Goal: Obtain resource: Download file/media

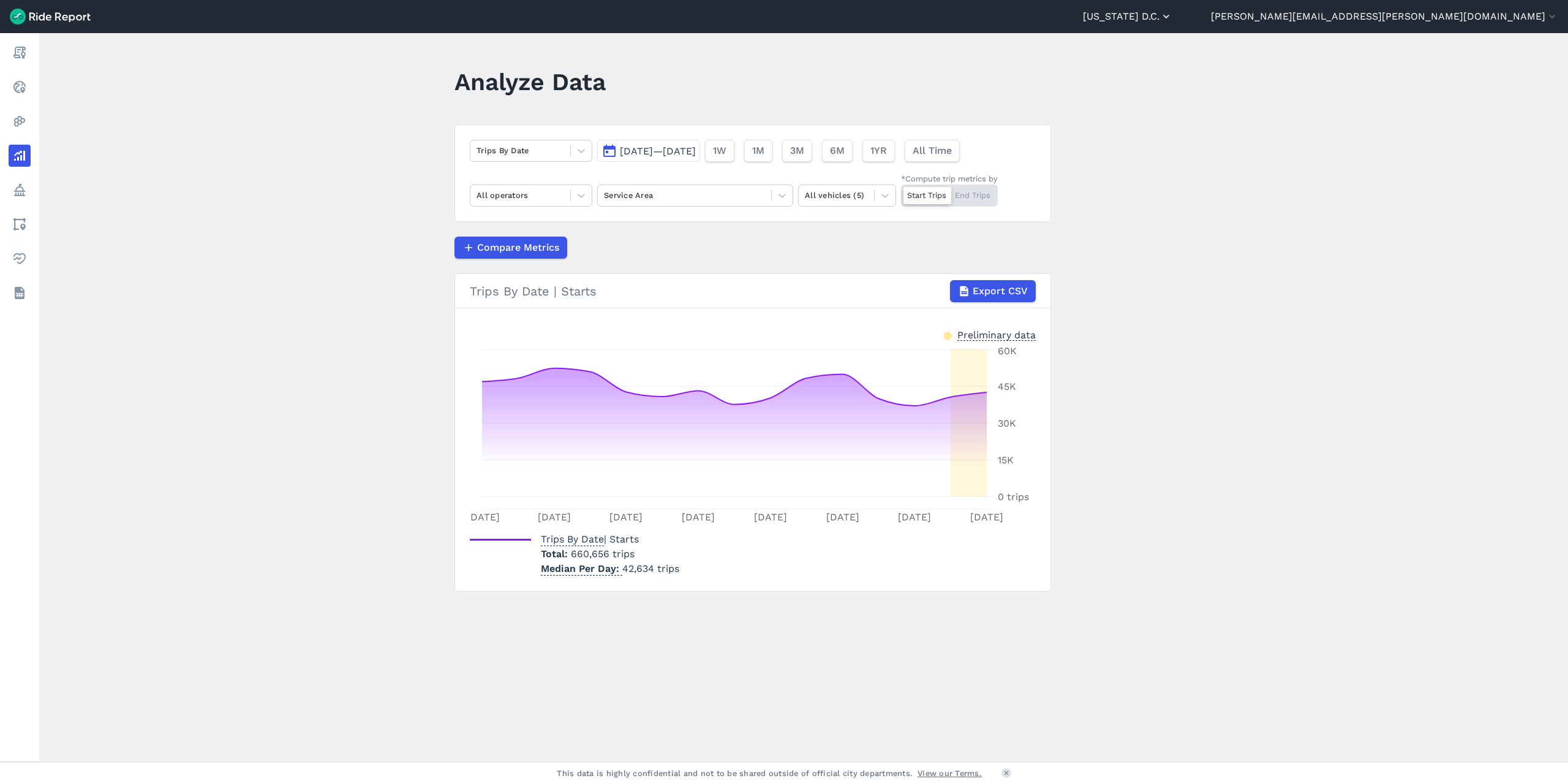
click at [1173, 21] on icon "button" at bounding box center [1167, 17] width 12 height 12
click at [1165, 71] on link "Capital Bikeshare" at bounding box center [1099, 74] width 132 height 20
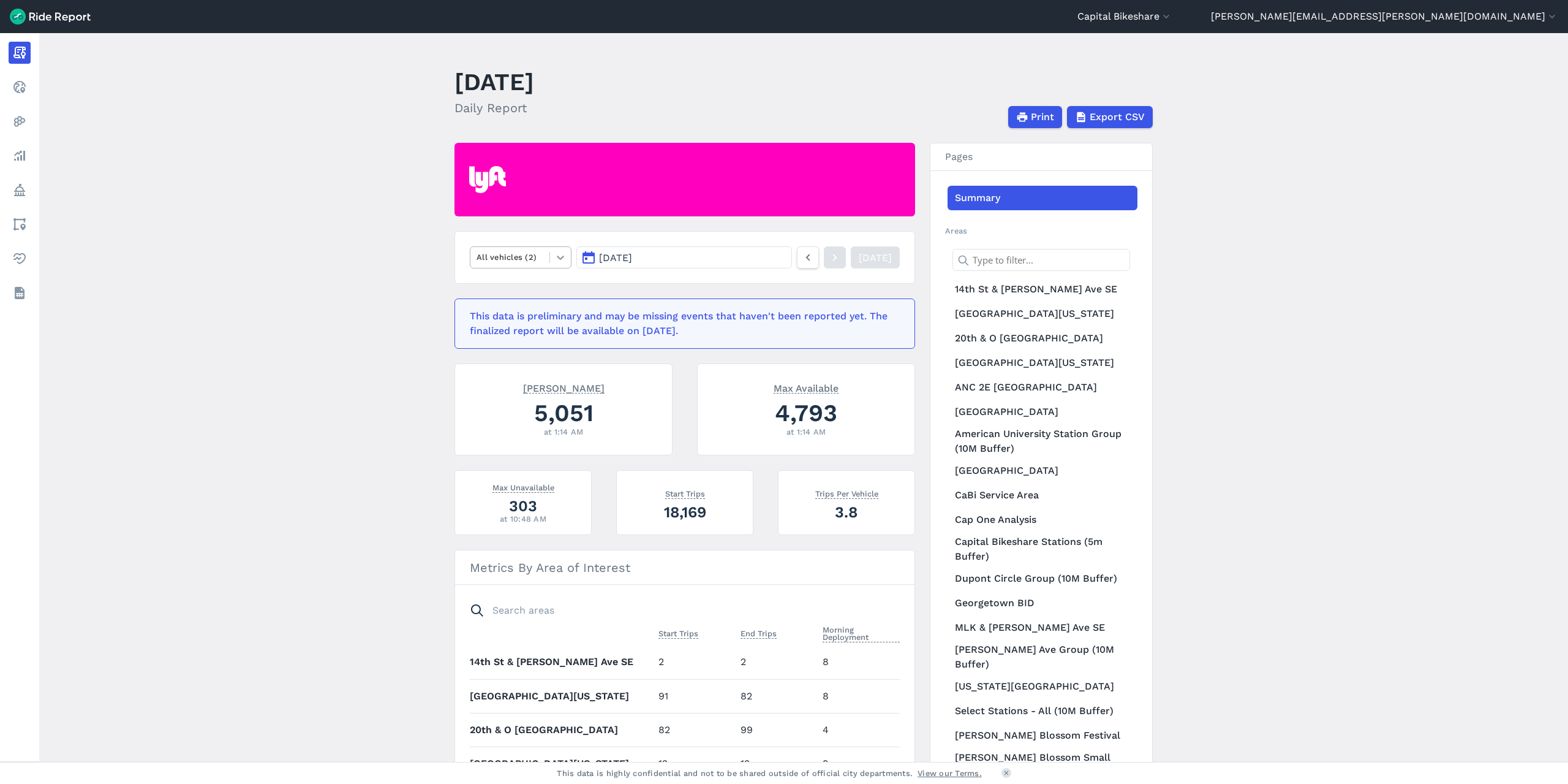
click at [559, 258] on icon at bounding box center [560, 258] width 7 height 4
click at [632, 257] on span "[DATE]" at bounding box center [616, 258] width 33 height 12
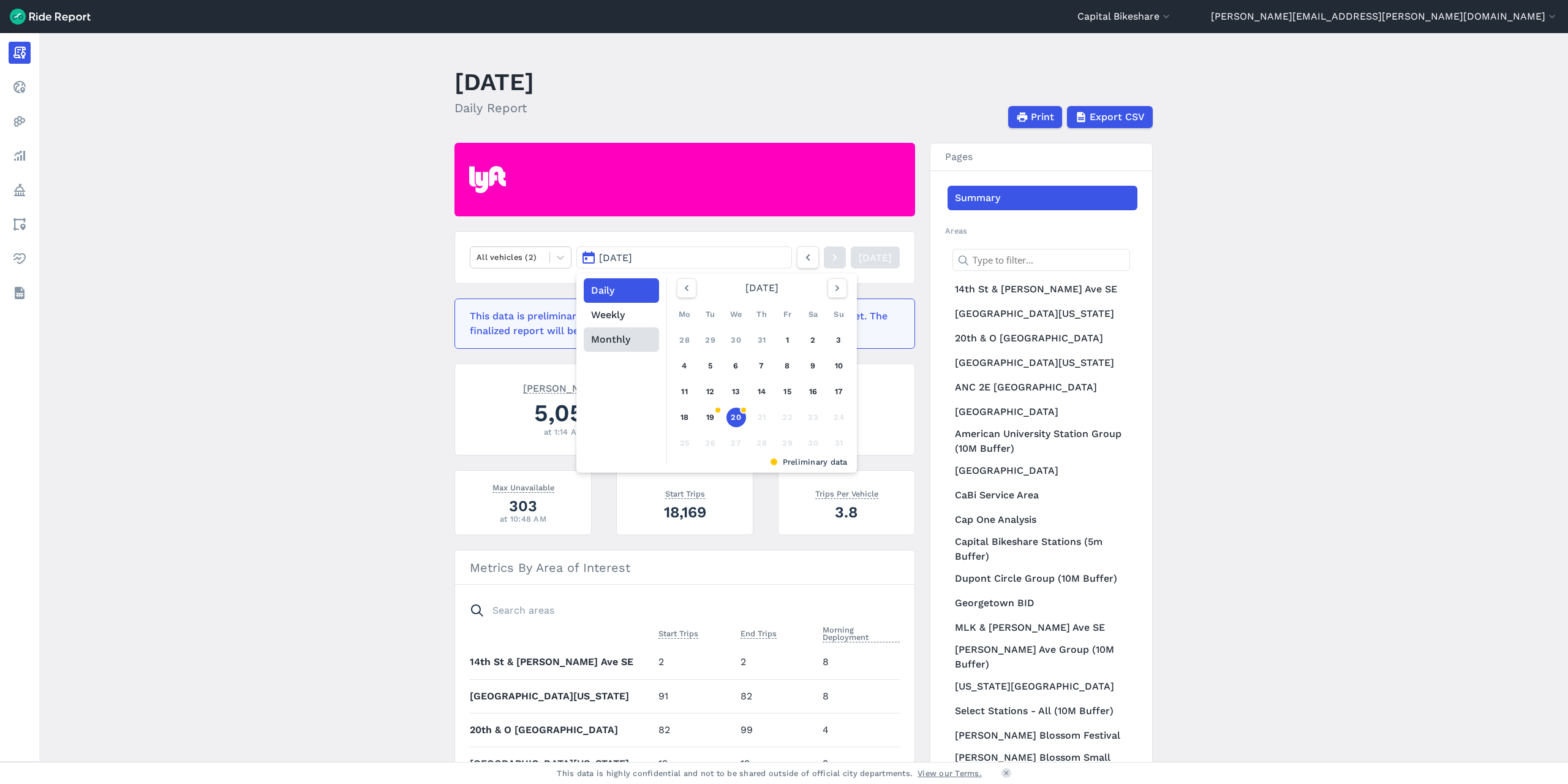
click at [629, 333] on button "Monthly" at bounding box center [621, 339] width 75 height 24
click at [696, 399] on link "[DATE]" at bounding box center [706, 394] width 54 height 29
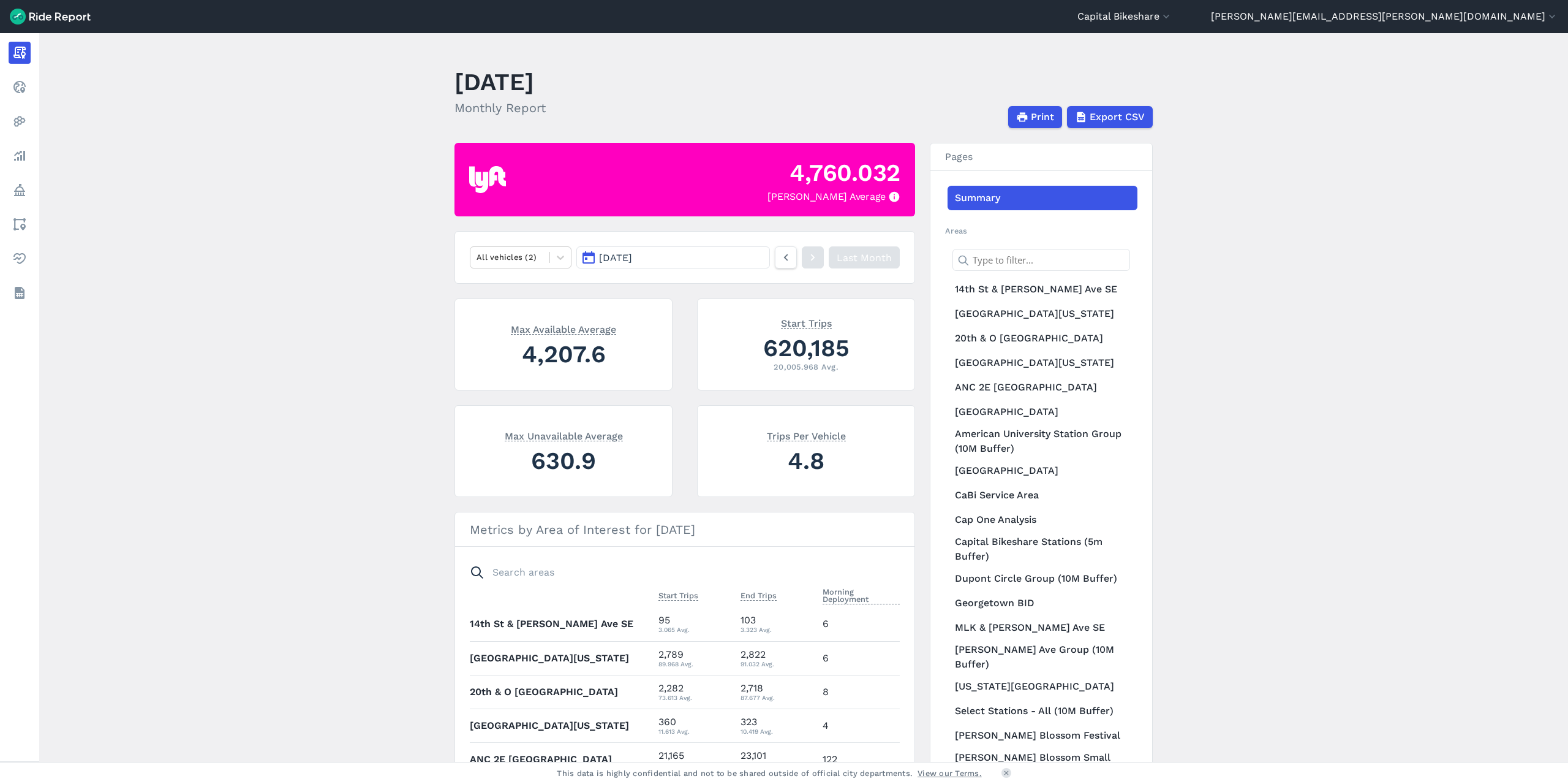
click at [1361, 310] on main "July 2025 Monthly Report Print Export CSV 4,760.032 Max Parked Average All vehi…" at bounding box center [804, 397] width 1529 height 729
click at [1120, 112] on span "Export CSV" at bounding box center [1116, 117] width 55 height 15
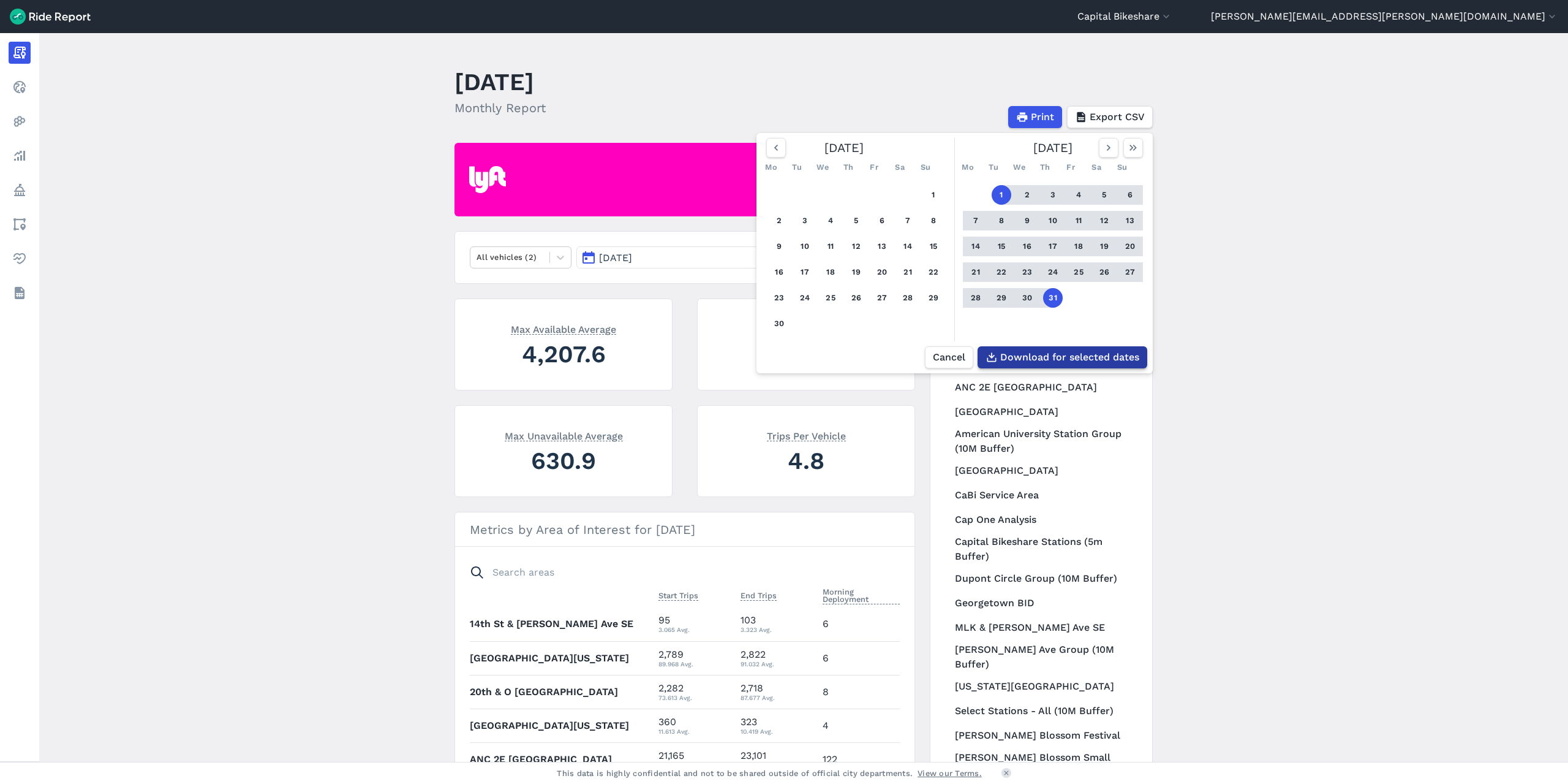
click at [1045, 363] on span "Download for selected dates" at bounding box center [1070, 358] width 139 height 15
click at [1428, 206] on main "July 2025 Monthly Report Print Export CSV June 2025 Mo Tu We Th Fr Sa Su 1 2 3 …" at bounding box center [804, 397] width 1529 height 729
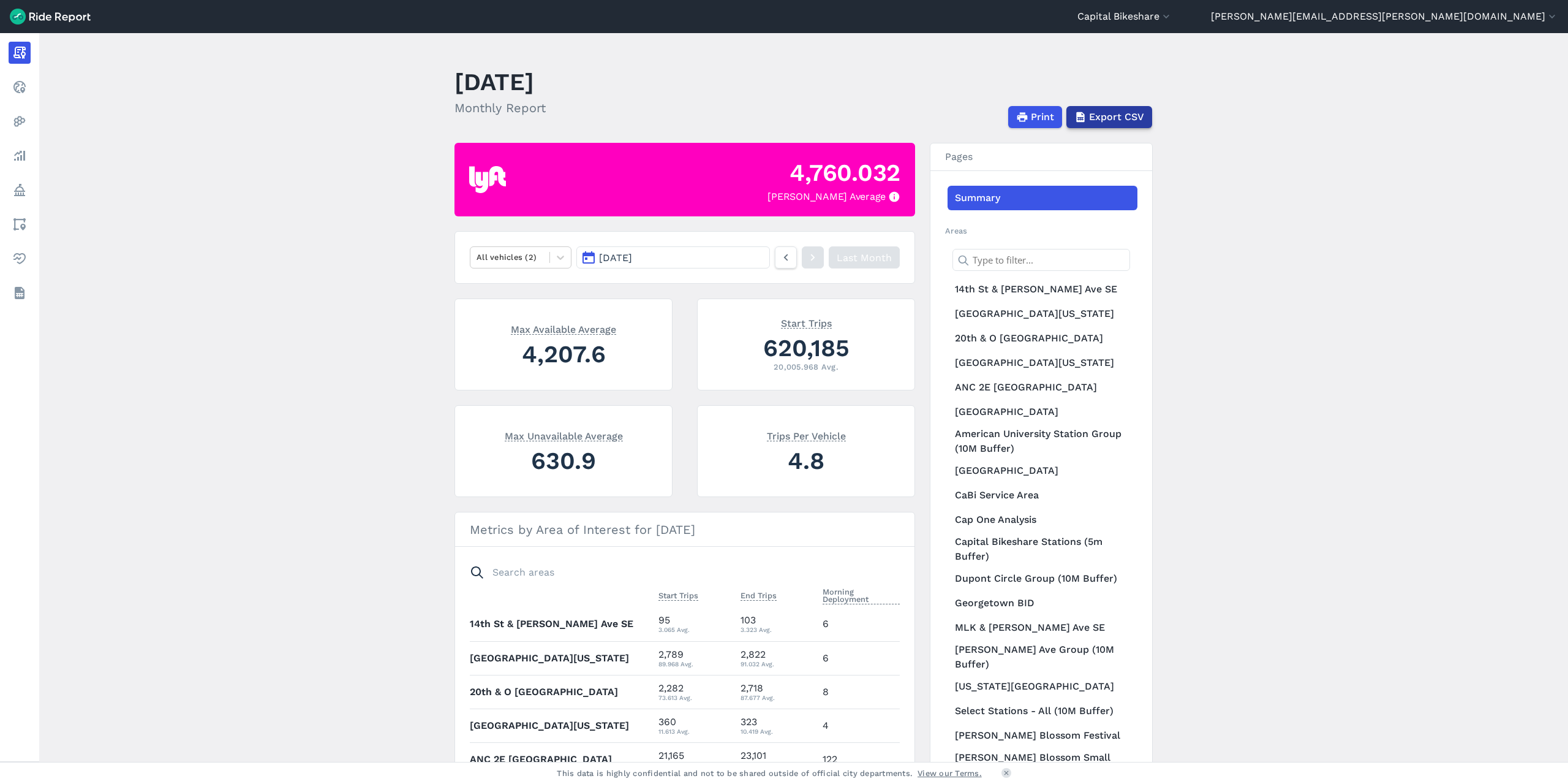
click at [1145, 112] on button "Export CSV" at bounding box center [1109, 117] width 86 height 22
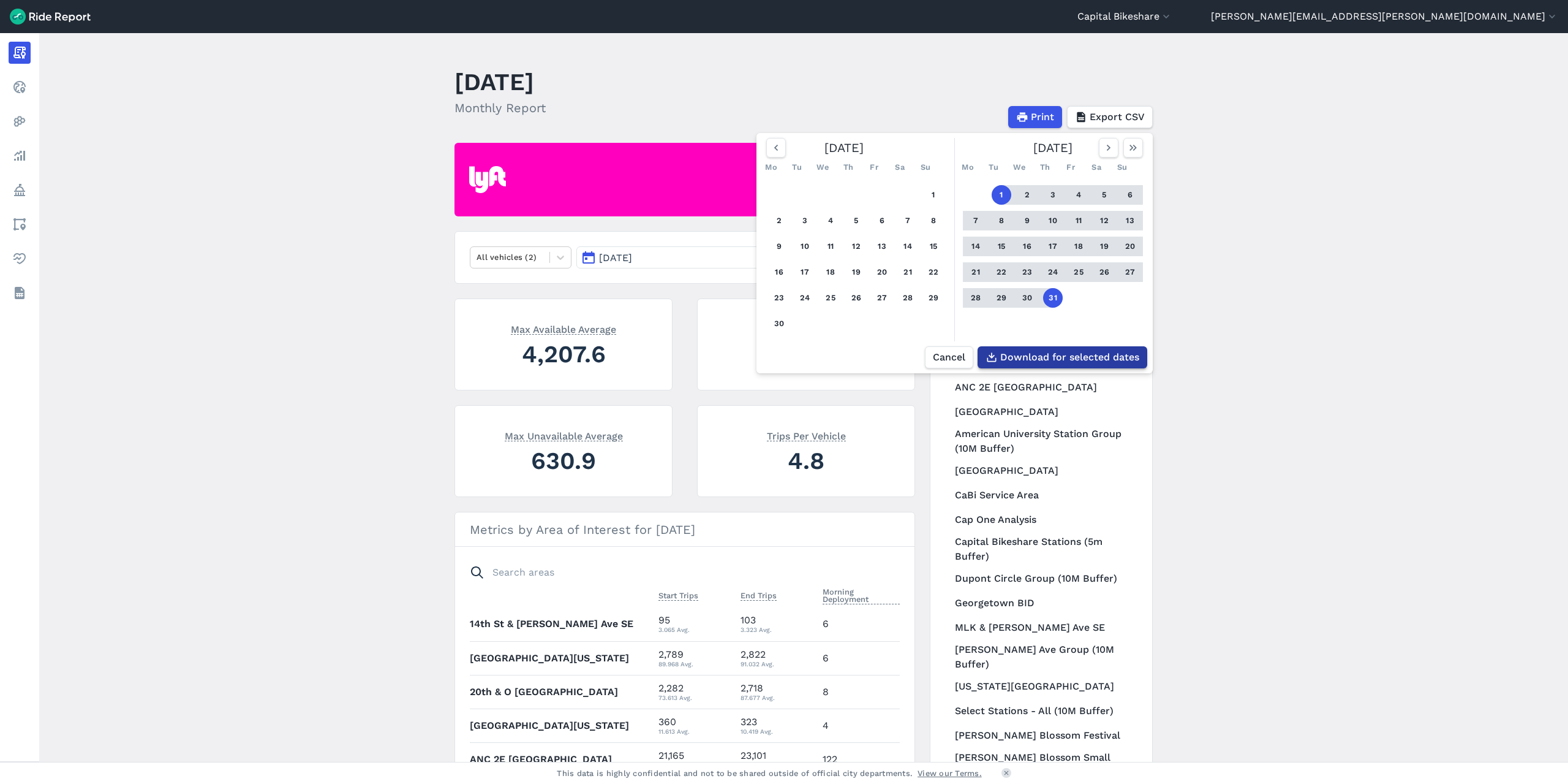
click at [1077, 358] on span "Download for selected dates" at bounding box center [1070, 358] width 139 height 15
click at [1438, 345] on main "July 2025 Monthly Report Print Export CSV June 2025 Mo Tu We Th Fr Sa Su 1 2 3 …" at bounding box center [804, 397] width 1529 height 729
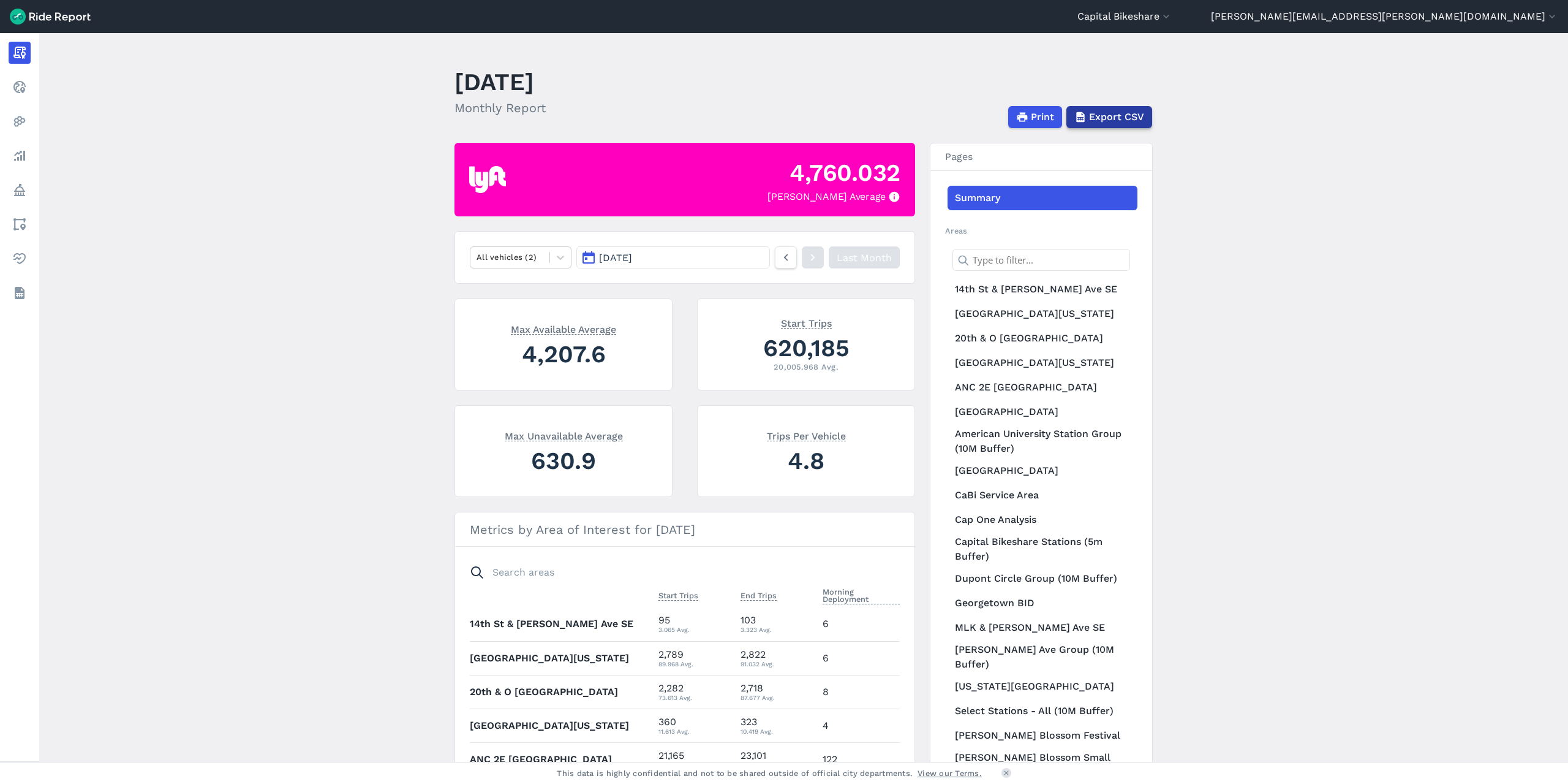
click at [1096, 122] on span "Export CSV" at bounding box center [1116, 117] width 55 height 15
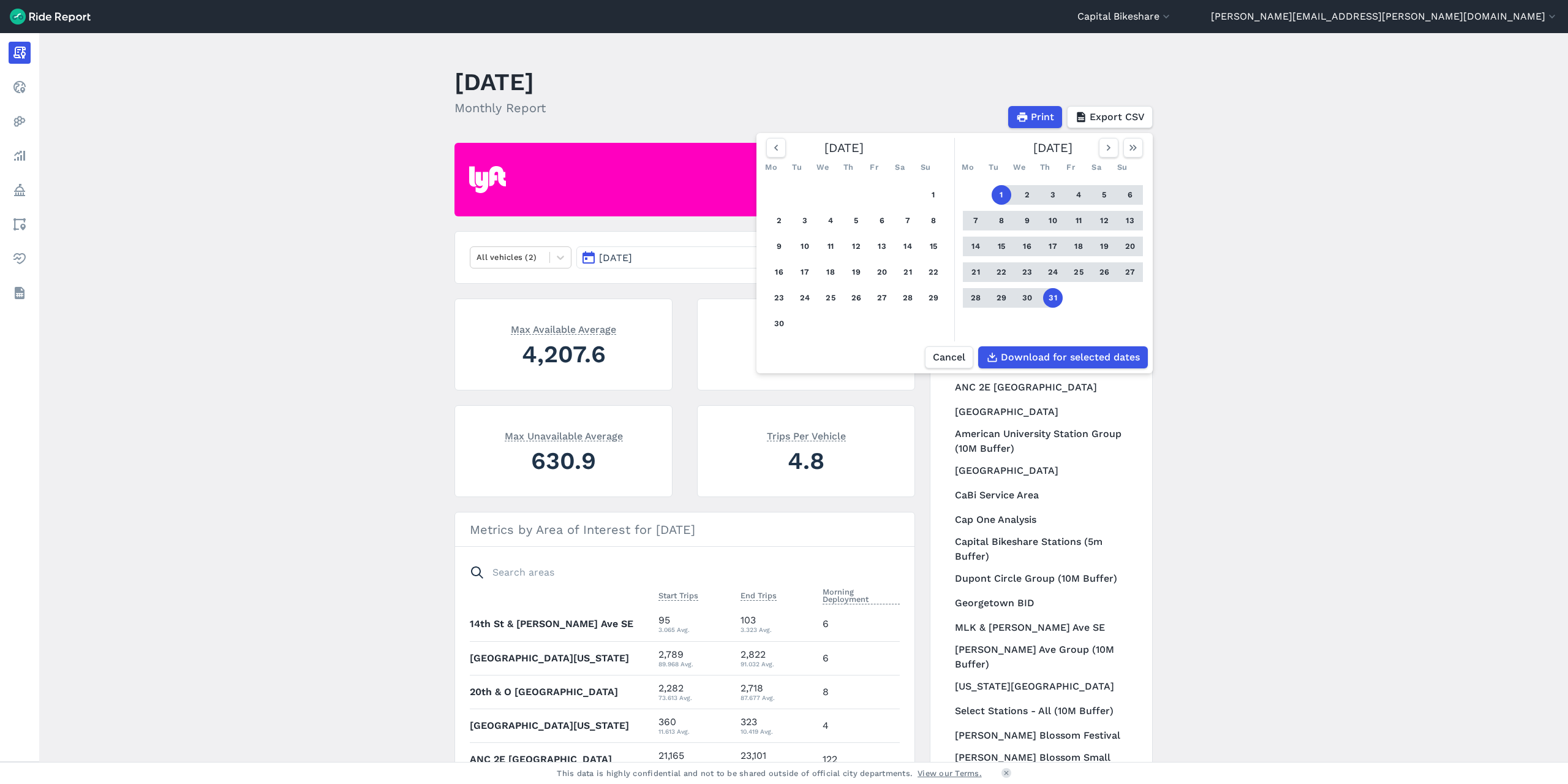
click at [1026, 295] on button "30" at bounding box center [1028, 298] width 20 height 20
click at [1003, 191] on button "1" at bounding box center [1001, 195] width 20 height 20
click at [1048, 301] on button "31" at bounding box center [1053, 298] width 20 height 20
click at [998, 194] on button "1" at bounding box center [1001, 195] width 20 height 20
click at [1065, 356] on span "Download for selected dates" at bounding box center [1070, 358] width 139 height 15
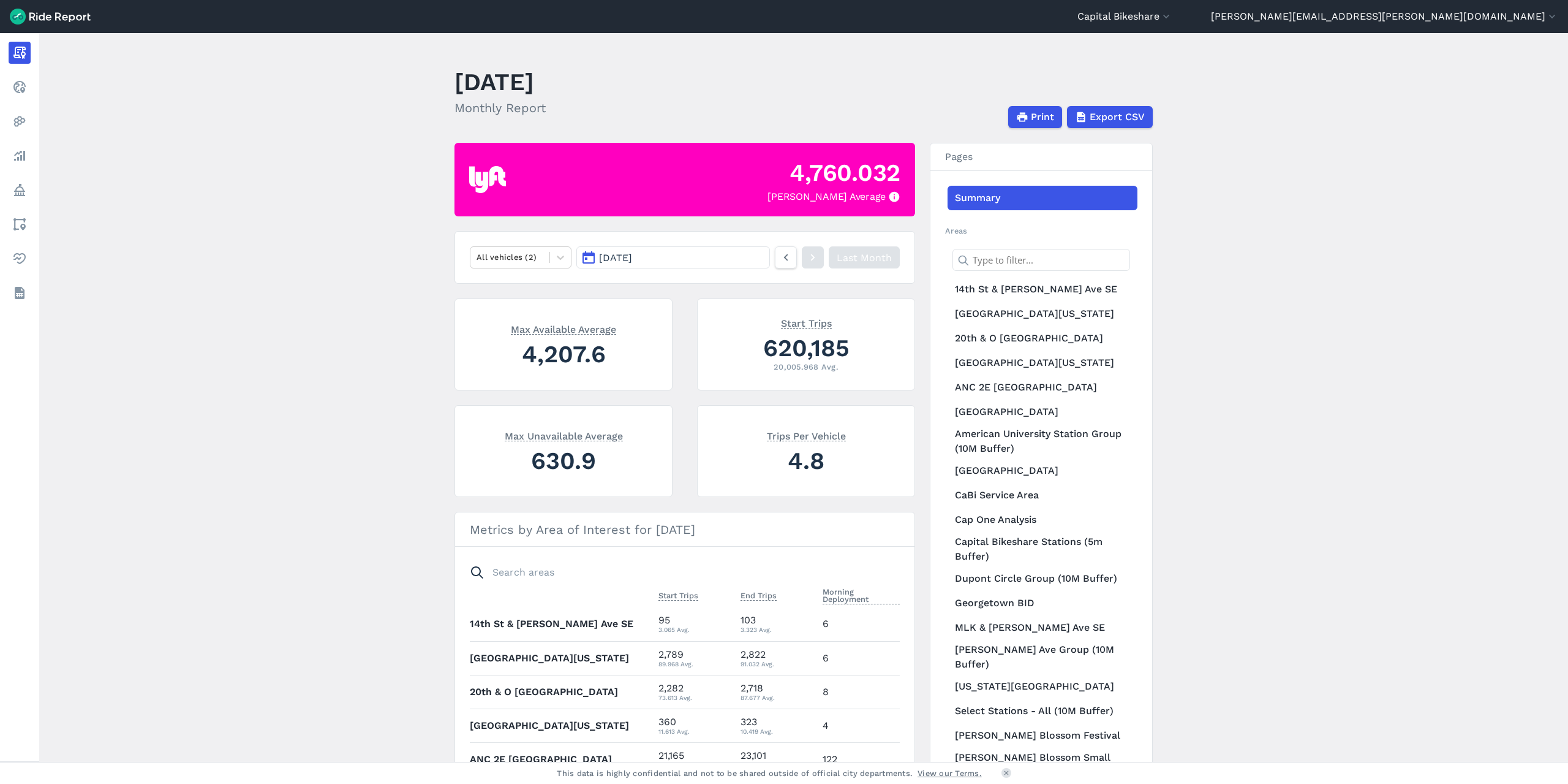
click at [1382, 9] on header "Capital Bikeshare Capital Bikeshare [US_STATE] D.C. [PERSON_NAME][EMAIL_ADDRESS…" at bounding box center [784, 16] width 1568 height 33
click at [1173, 24] on button "Capital Bikeshare" at bounding box center [1125, 17] width 95 height 15
click at [1165, 95] on link "[US_STATE] D.C." at bounding box center [1099, 94] width 132 height 20
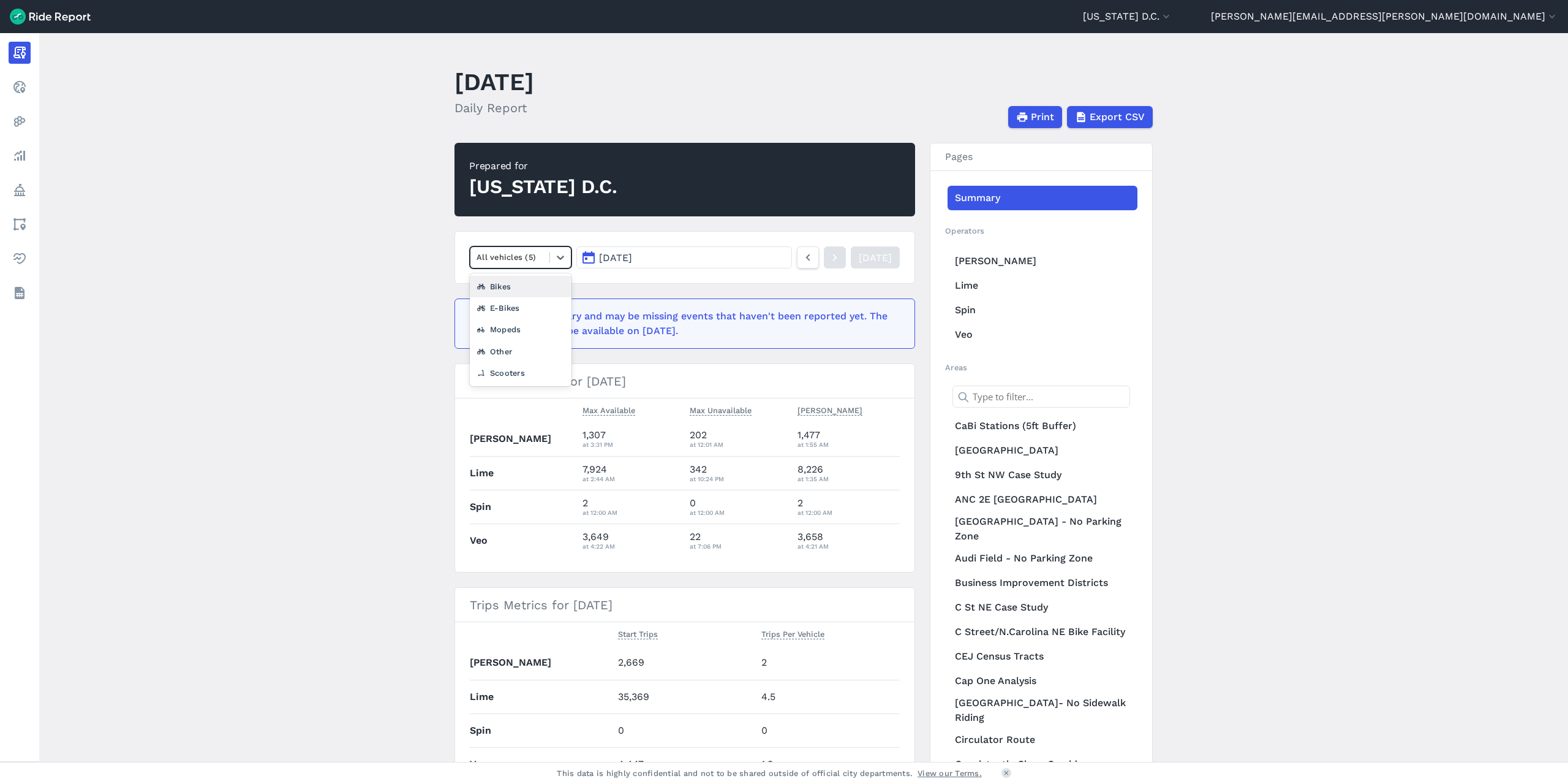
click at [531, 252] on div at bounding box center [510, 257] width 67 height 14
click at [359, 374] on main "[DATE] Daily Report Print Export CSV Prepared for [US_STATE][GEOGRAPHIC_DATA] A…" at bounding box center [804, 397] width 1529 height 729
click at [1128, 117] on span "Export CSV" at bounding box center [1116, 117] width 55 height 15
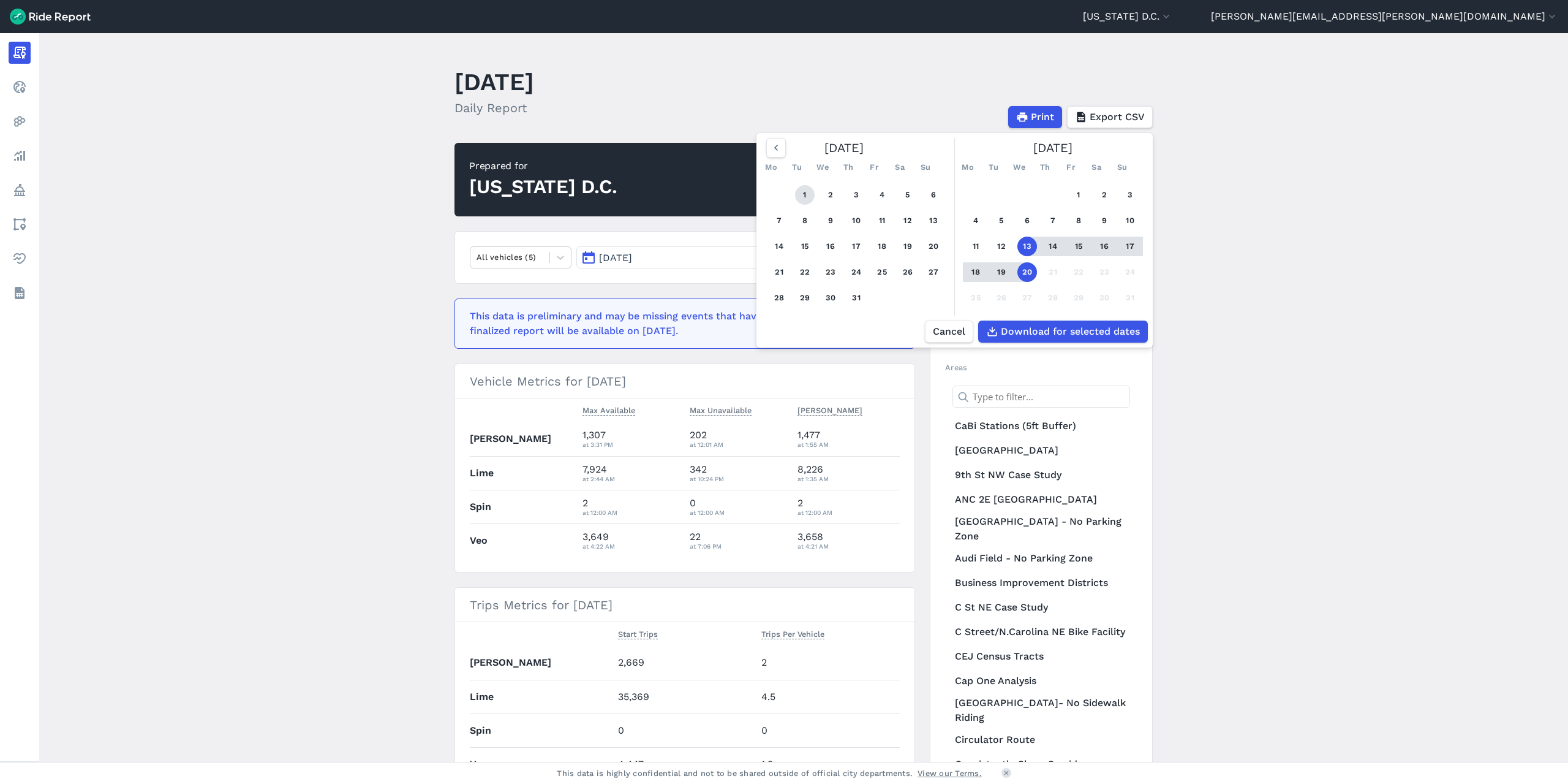
click at [802, 196] on button "1" at bounding box center [805, 195] width 20 height 20
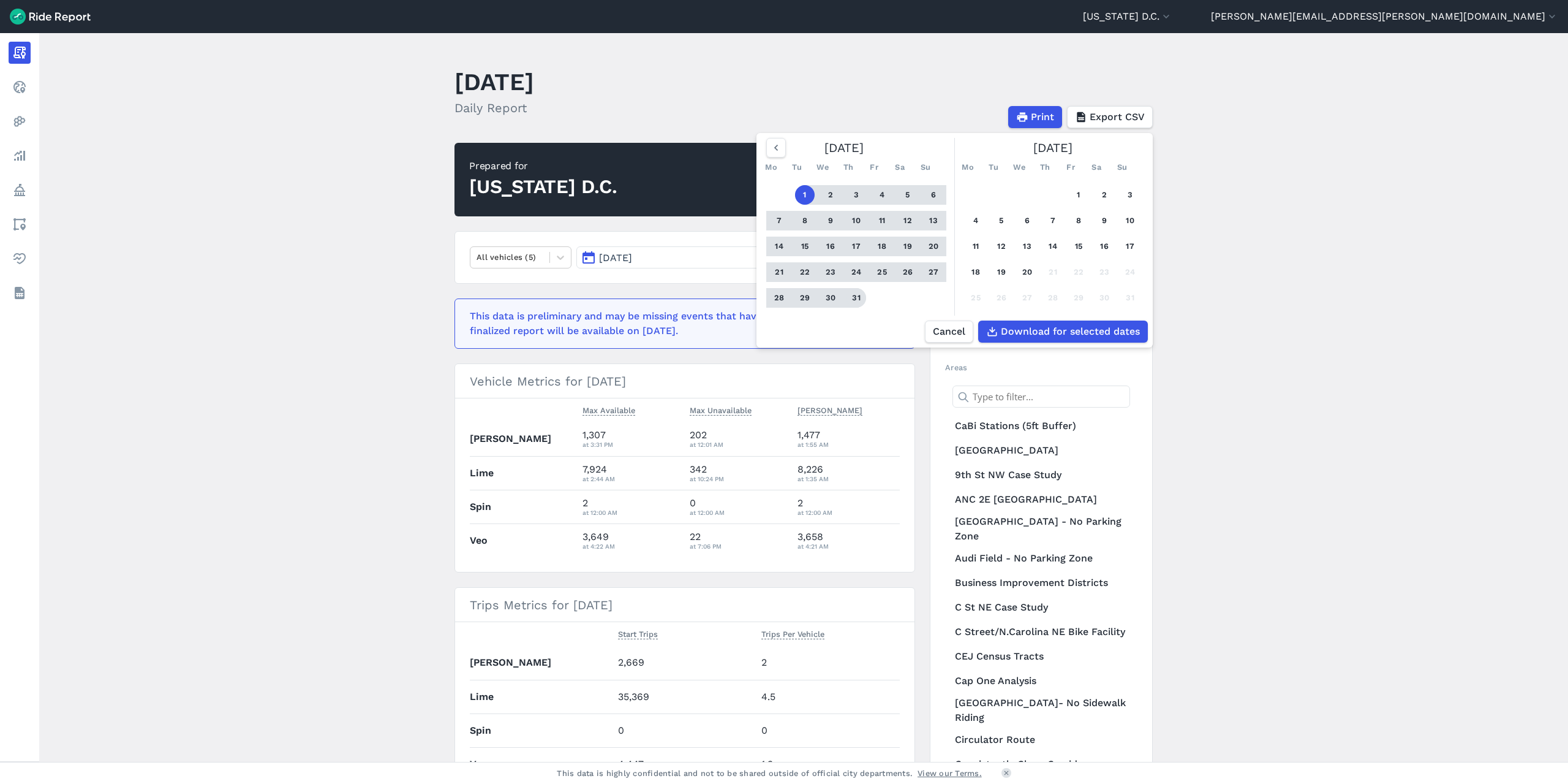
click at [854, 300] on button "31" at bounding box center [856, 298] width 20 height 20
click at [944, 329] on span "Cancel" at bounding box center [949, 331] width 32 height 15
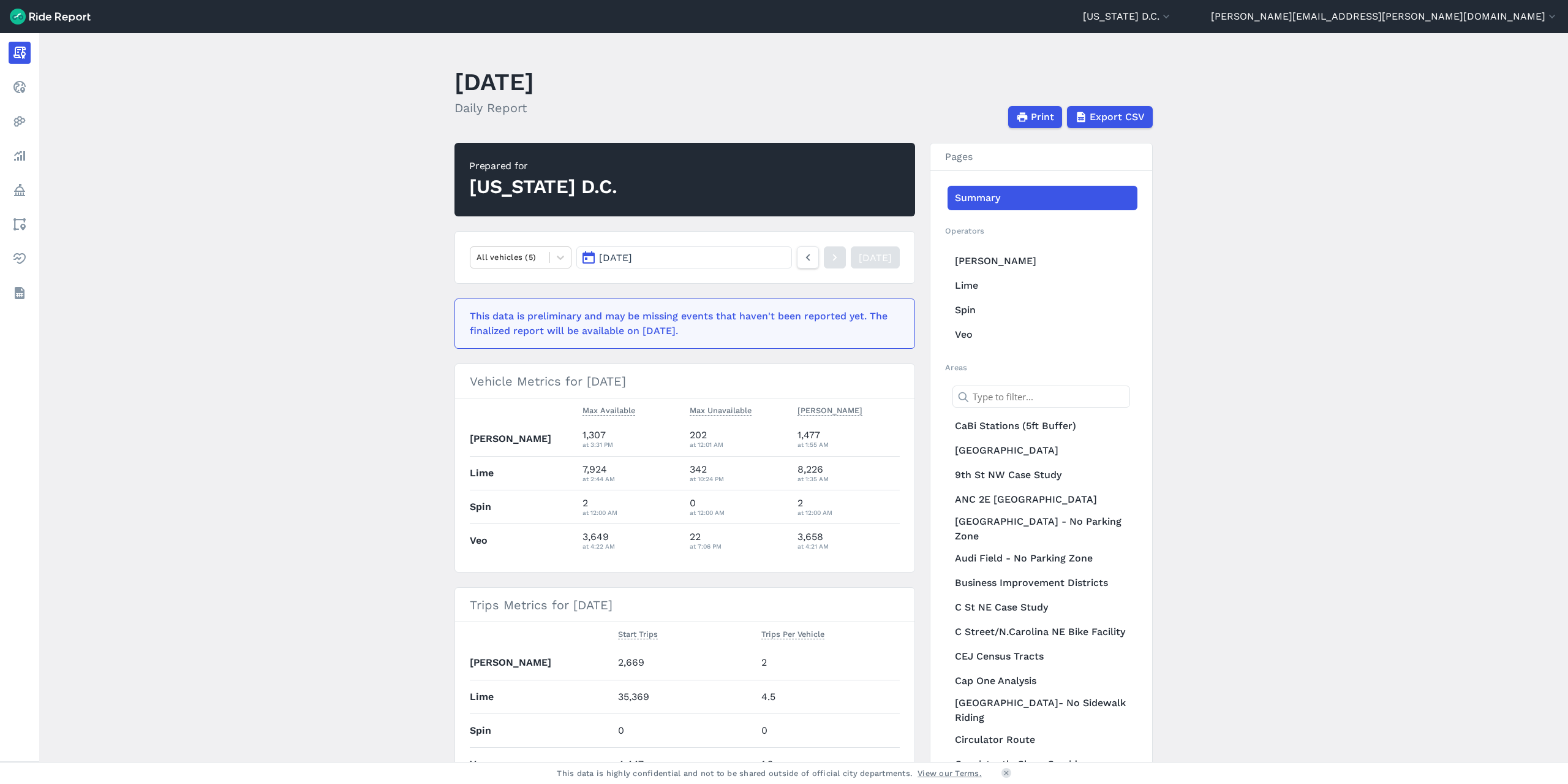
click at [679, 258] on button "[DATE]" at bounding box center [684, 258] width 216 height 22
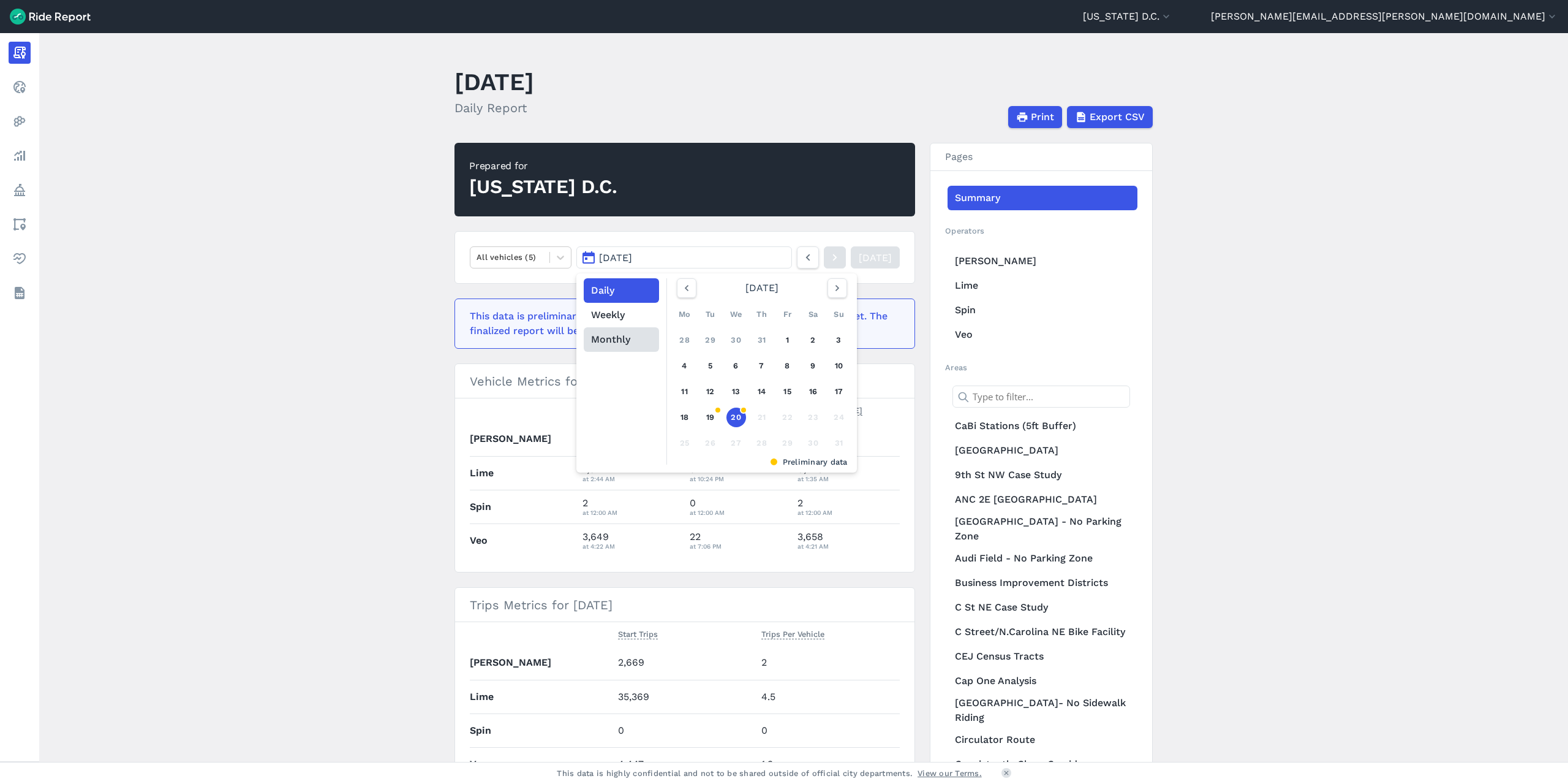
click at [601, 338] on button "Monthly" at bounding box center [621, 339] width 75 height 24
click at [685, 393] on link "[DATE]" at bounding box center [706, 394] width 54 height 29
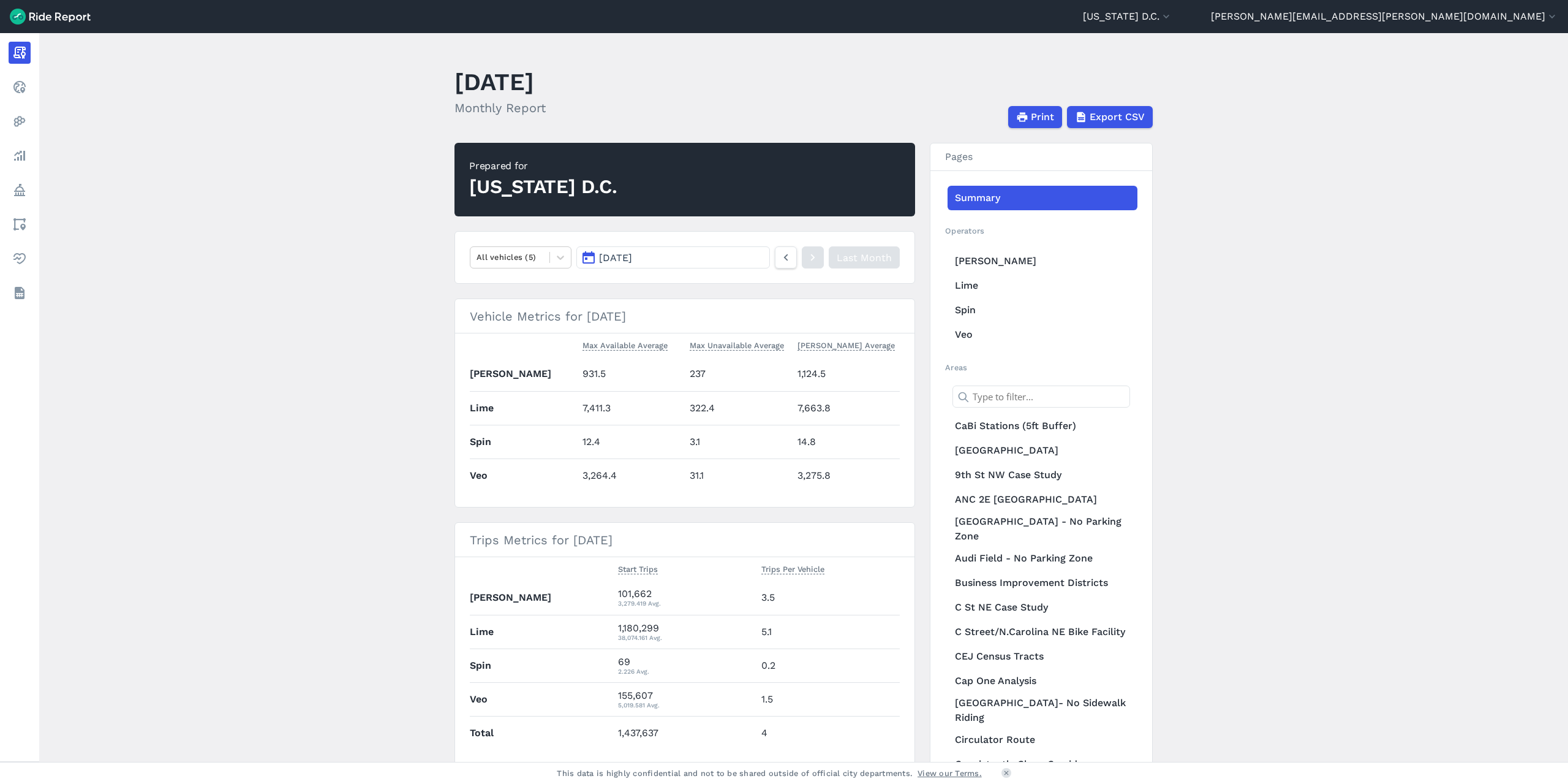
click at [1335, 263] on main "[DATE] Monthly Report Print Export CSV Prepared for [US_STATE][GEOGRAPHIC_DATA]…" at bounding box center [804, 397] width 1529 height 729
click at [1132, 114] on span "Export CSV" at bounding box center [1116, 117] width 55 height 15
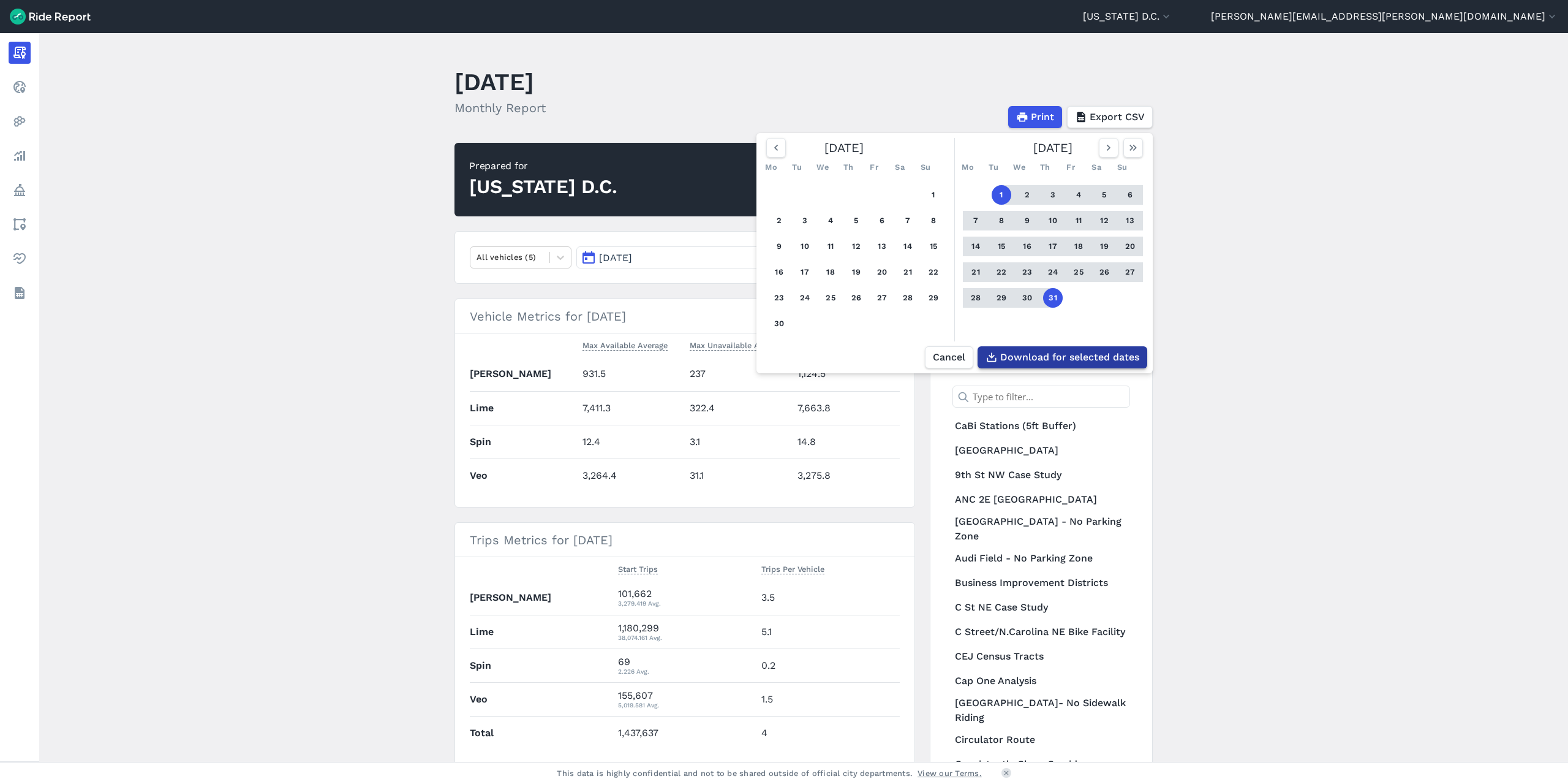
click at [1080, 354] on span "Download for selected dates" at bounding box center [1070, 358] width 139 height 15
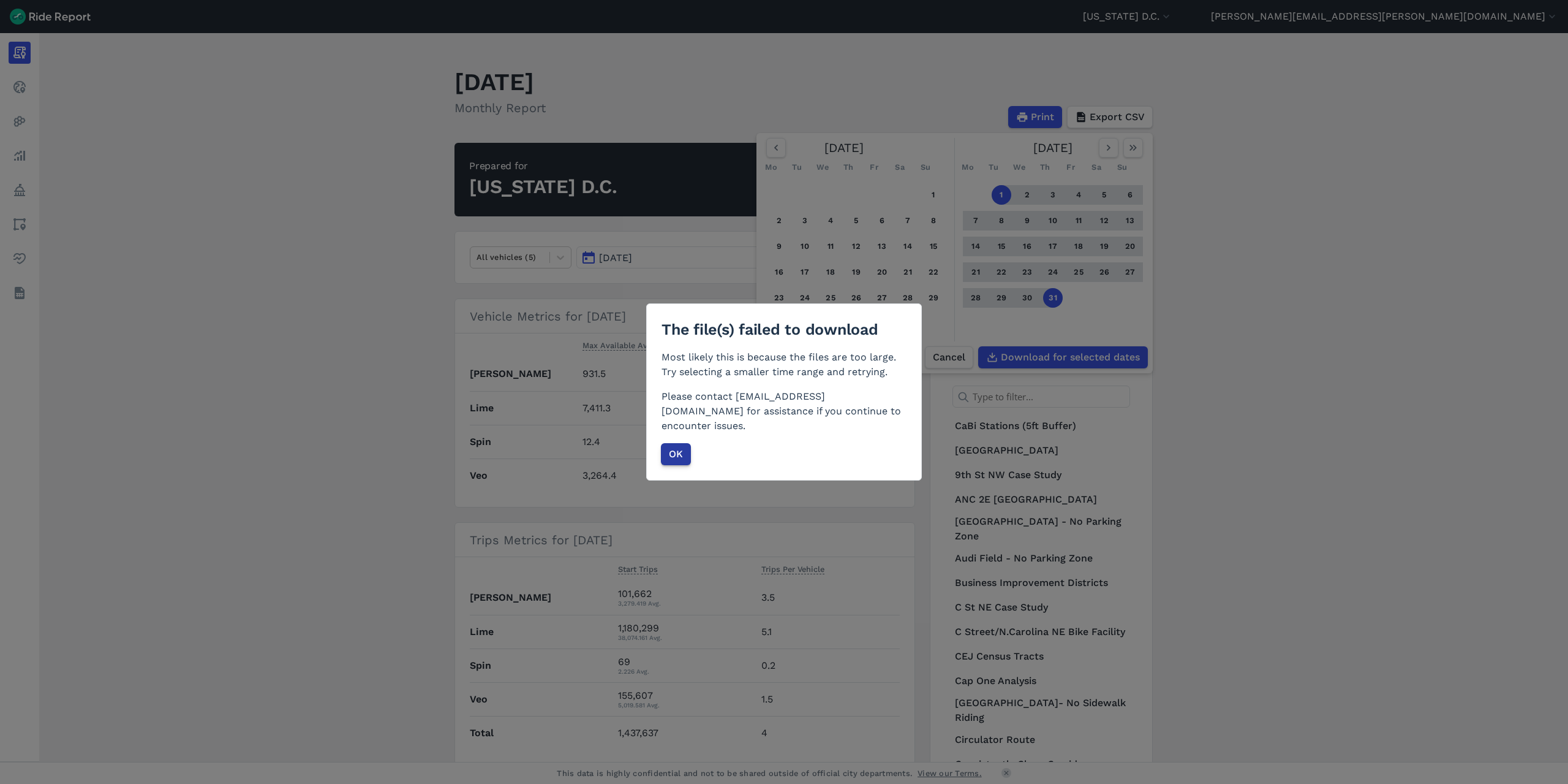
click at [681, 456] on button "OK" at bounding box center [676, 454] width 30 height 22
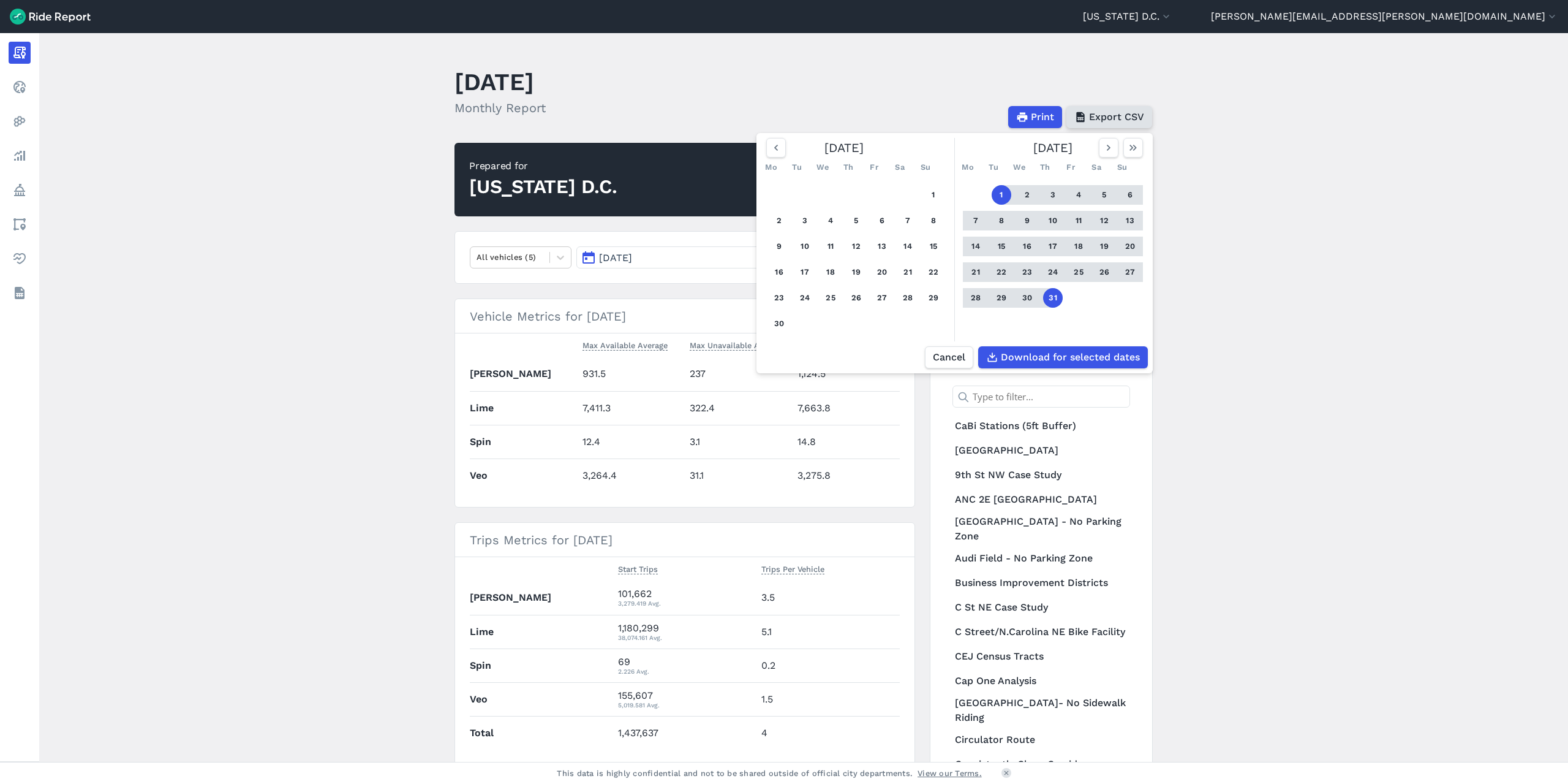
click at [1111, 125] on button "Export CSV" at bounding box center [1109, 117] width 86 height 22
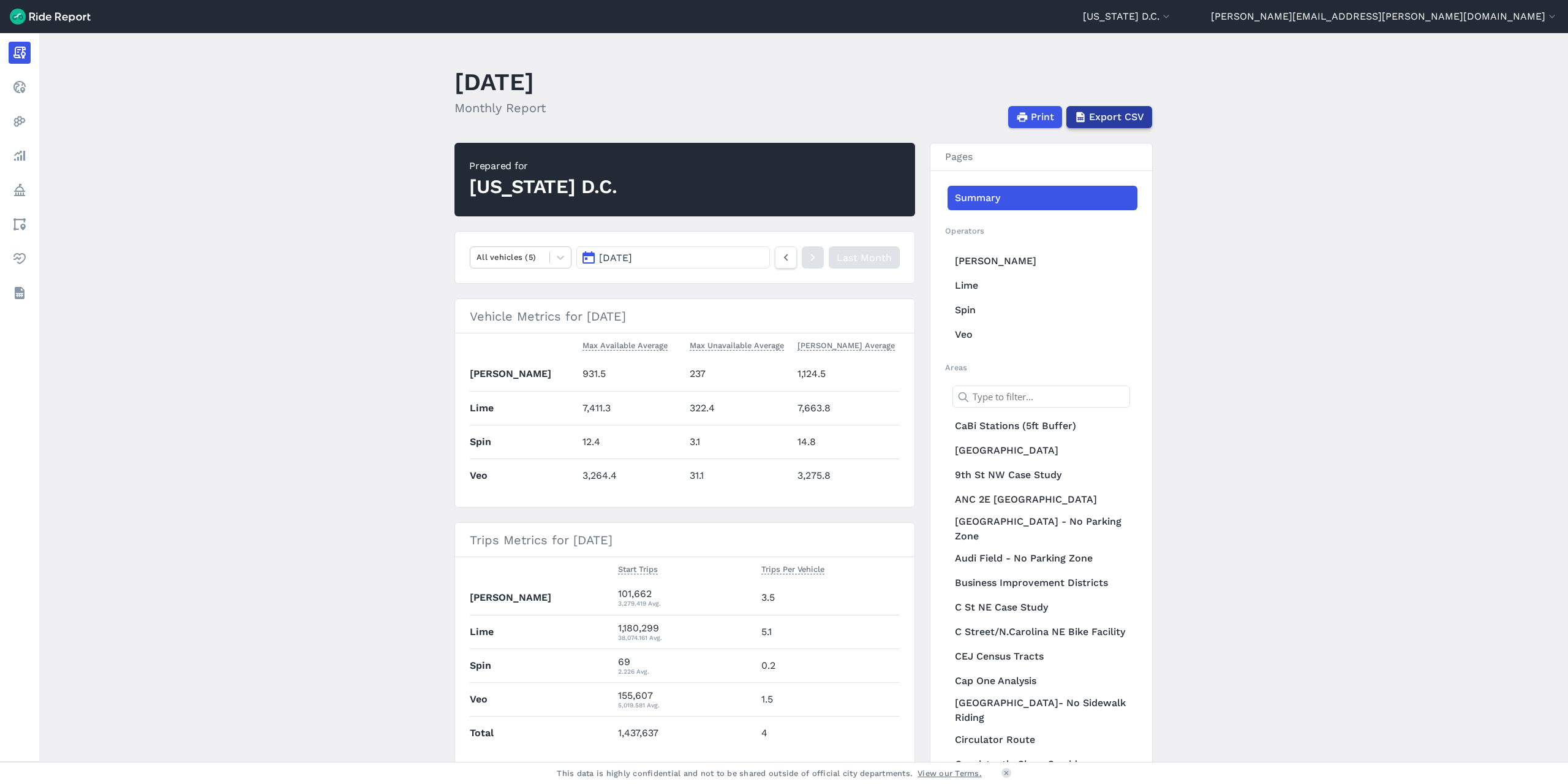
click at [1116, 115] on span "Export CSV" at bounding box center [1116, 117] width 55 height 15
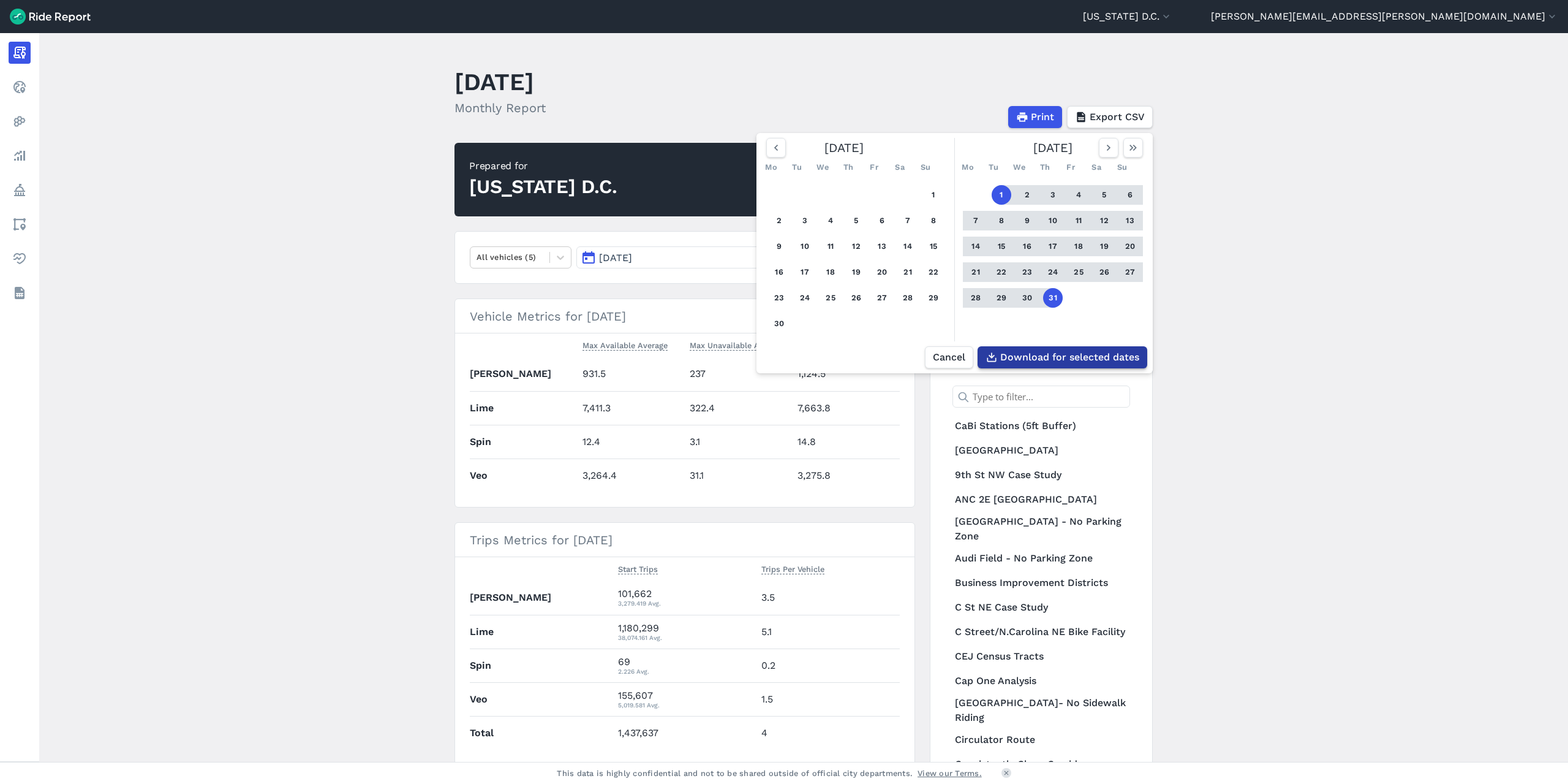
click at [1082, 358] on span "Download for selected dates" at bounding box center [1070, 358] width 139 height 15
click at [550, 250] on div at bounding box center [561, 258] width 21 height 21
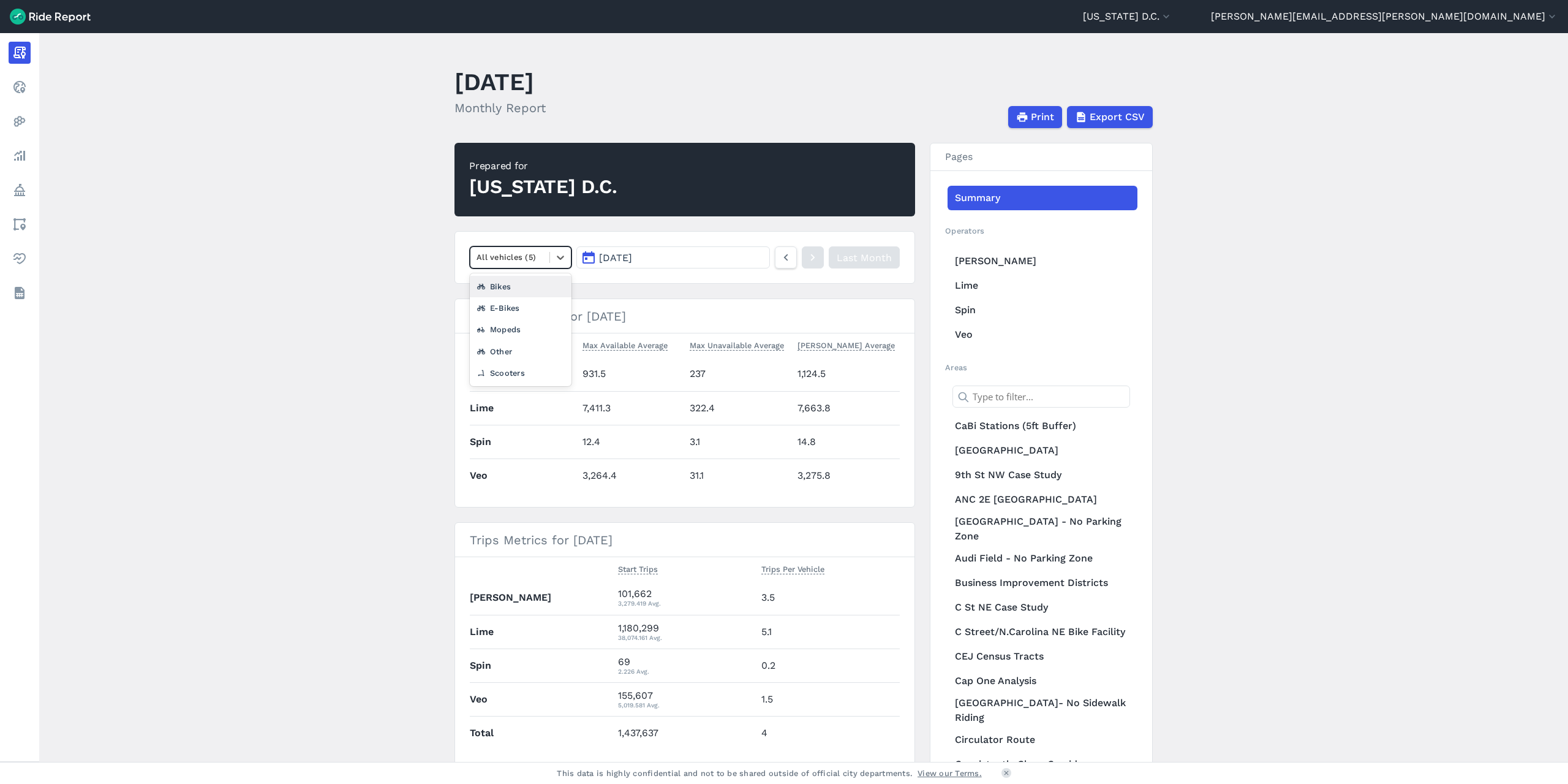
click at [524, 291] on div "Bikes" at bounding box center [521, 286] width 102 height 22
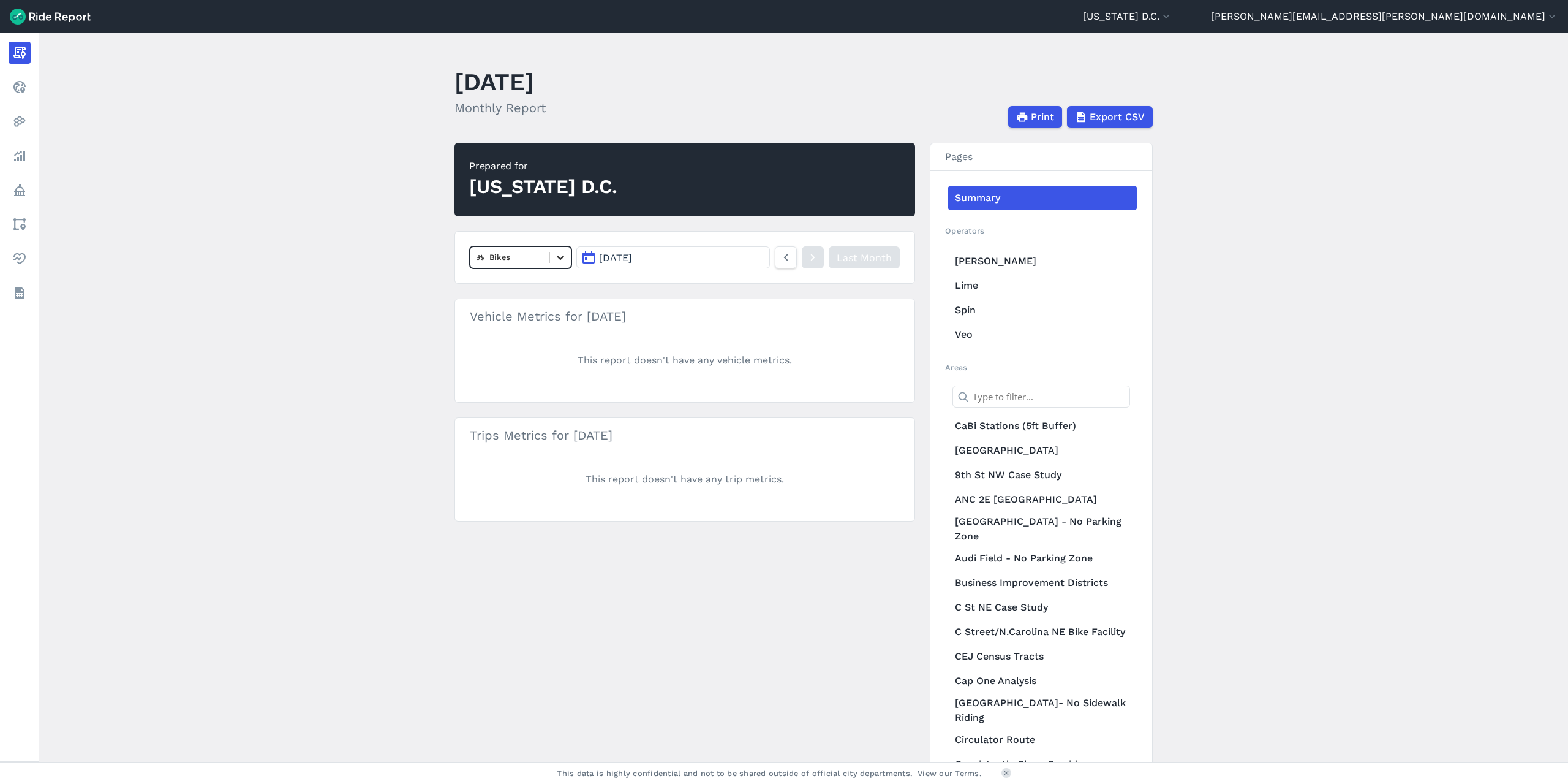
click at [554, 263] on icon at bounding box center [560, 258] width 12 height 12
click at [535, 304] on div "E-Bikes" at bounding box center [521, 308] width 102 height 22
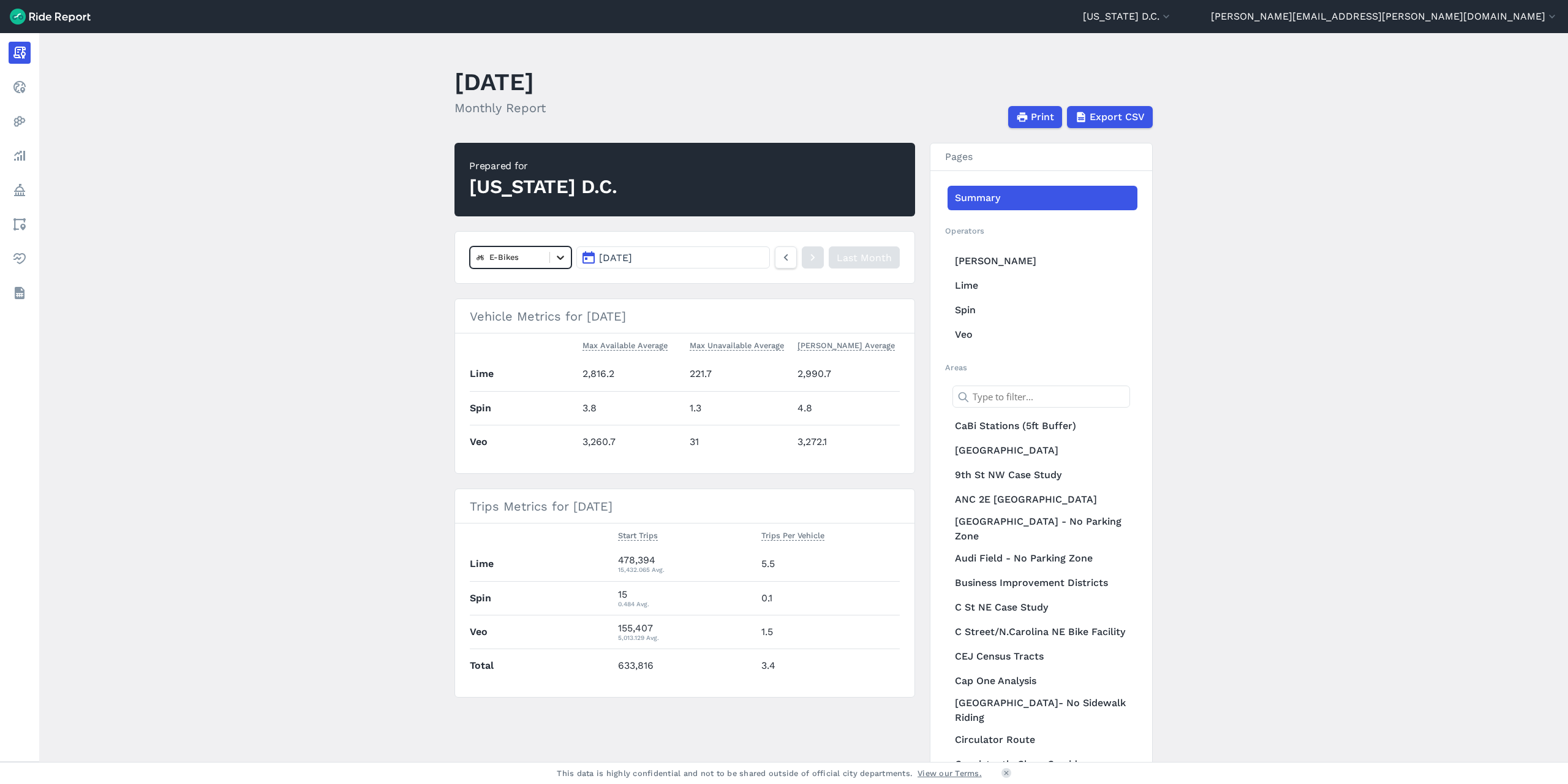
click at [562, 258] on icon at bounding box center [560, 258] width 12 height 12
click at [548, 289] on div "All vehicles (5)" at bounding box center [521, 286] width 102 height 22
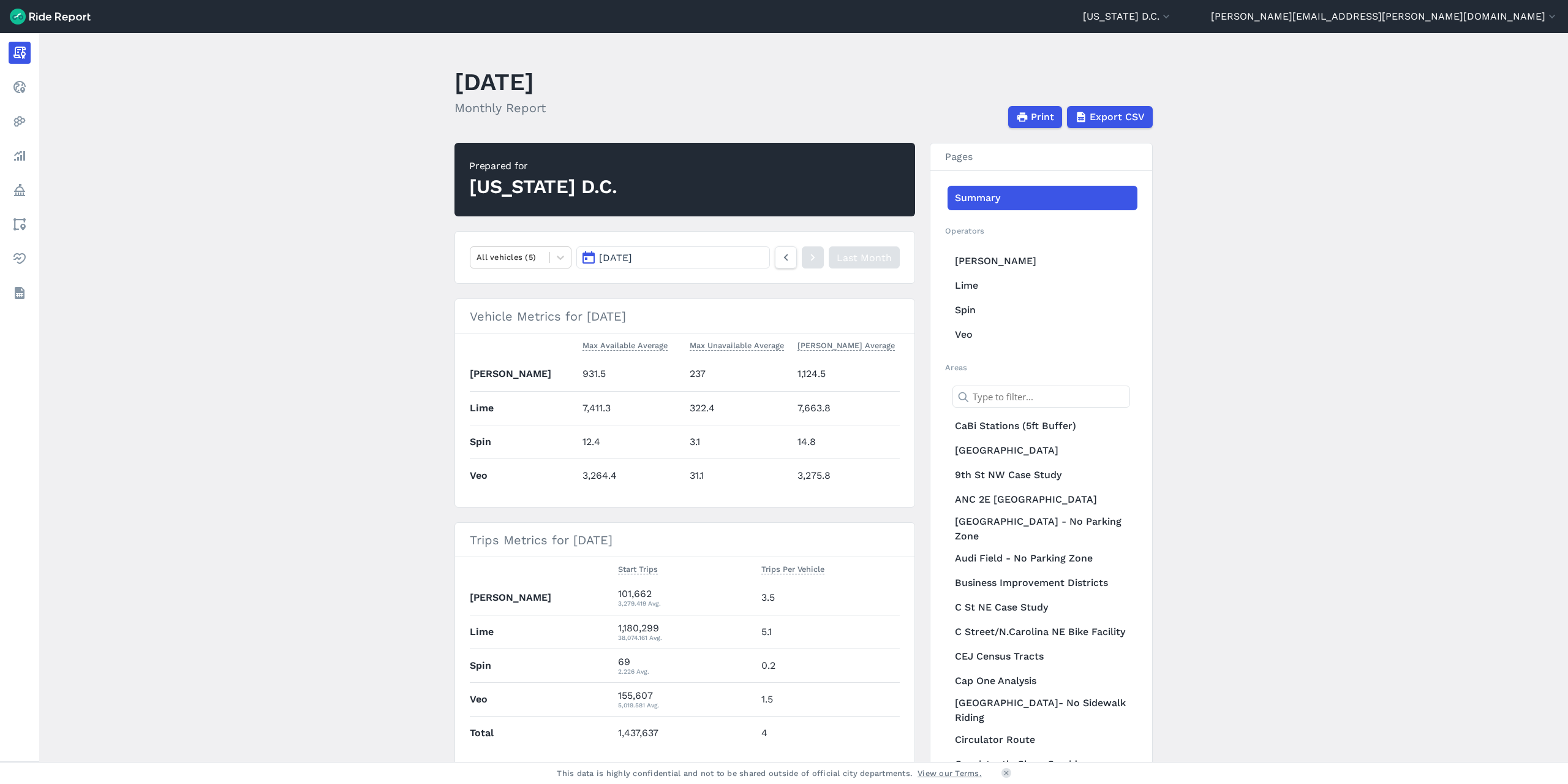
click at [1261, 212] on main "[DATE] Monthly Report Print Export CSV Prepared for [US_STATE][GEOGRAPHIC_DATA]…" at bounding box center [804, 397] width 1529 height 729
drag, startPoint x: 1291, startPoint y: 252, endPoint x: 1342, endPoint y: 324, distance: 88.2
click at [1290, 253] on main "[DATE] Monthly Report Print Export CSV Prepared for [US_STATE][GEOGRAPHIC_DATA]…" at bounding box center [804, 397] width 1529 height 729
click at [1332, 237] on main "[DATE] Monthly Report Print Export CSV Prepared for [US_STATE][GEOGRAPHIC_DATA]…" at bounding box center [804, 397] width 1529 height 729
click at [782, 259] on icon at bounding box center [786, 258] width 14 height 15
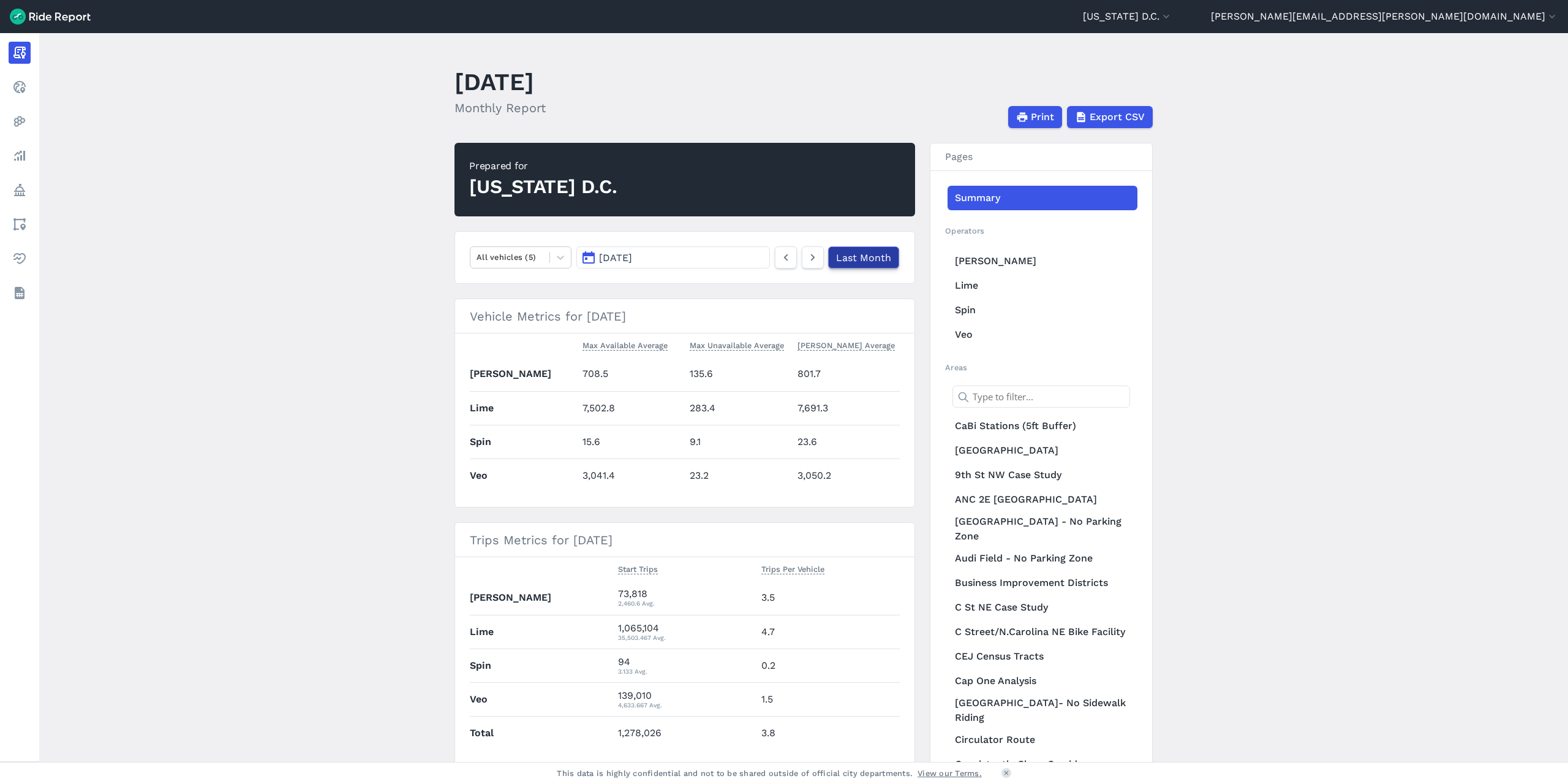
click at [870, 257] on link "Last Month" at bounding box center [864, 258] width 71 height 22
click at [1122, 110] on span "Export CSV" at bounding box center [1116, 117] width 55 height 15
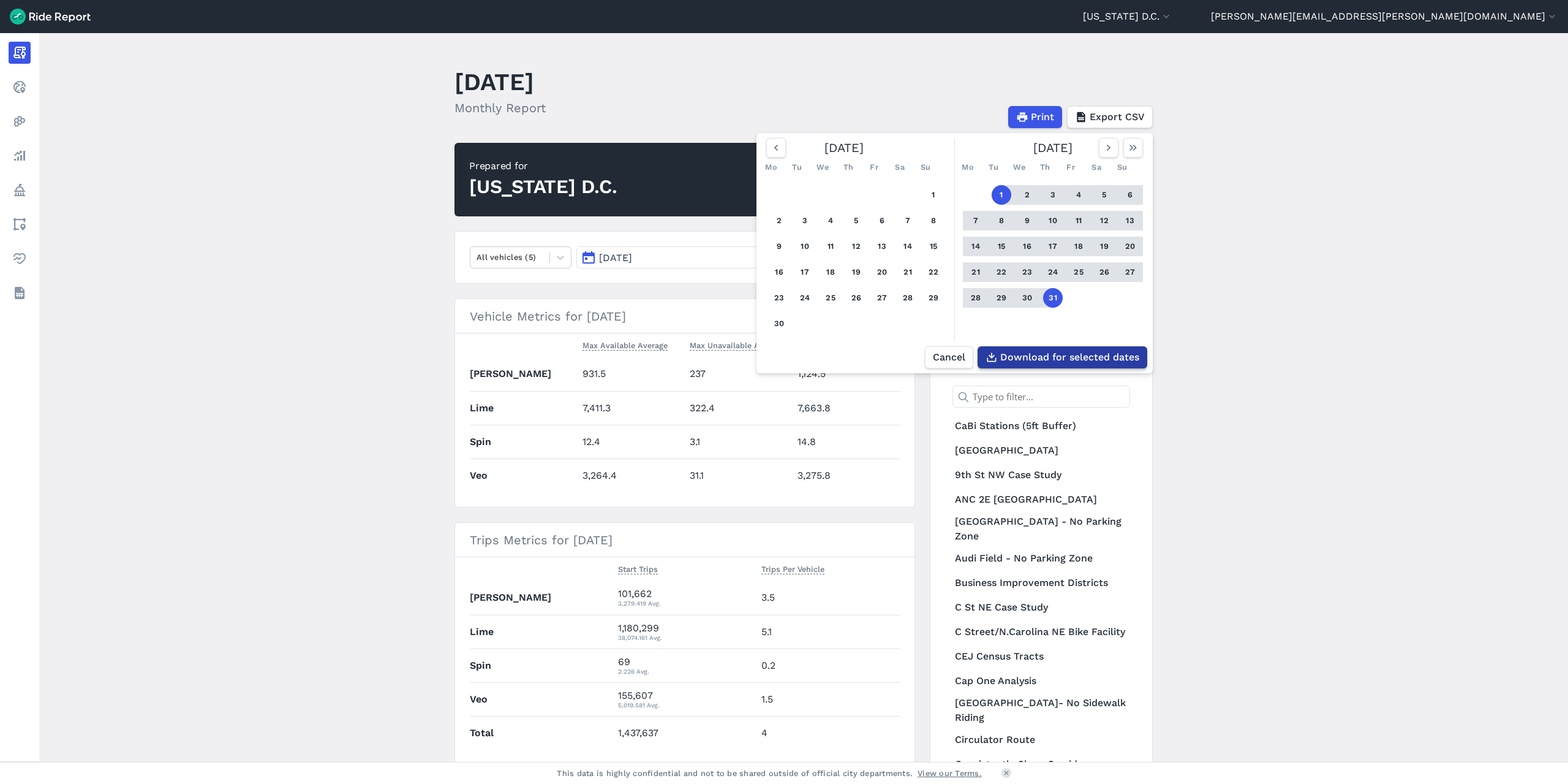
click at [1081, 353] on span "Download for selected dates" at bounding box center [1070, 358] width 139 height 15
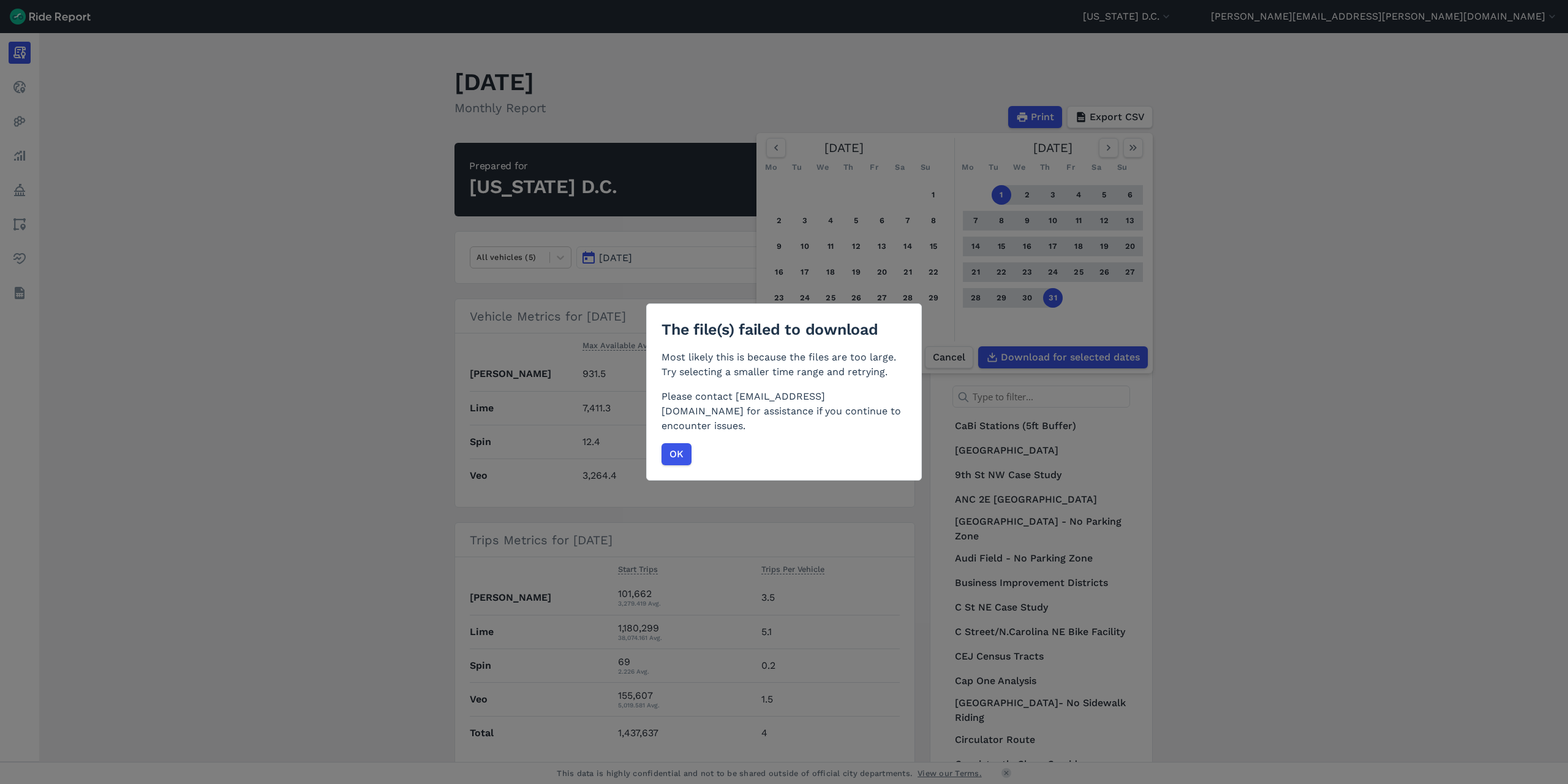
click at [670, 451] on span "OK" at bounding box center [676, 454] width 14 height 15
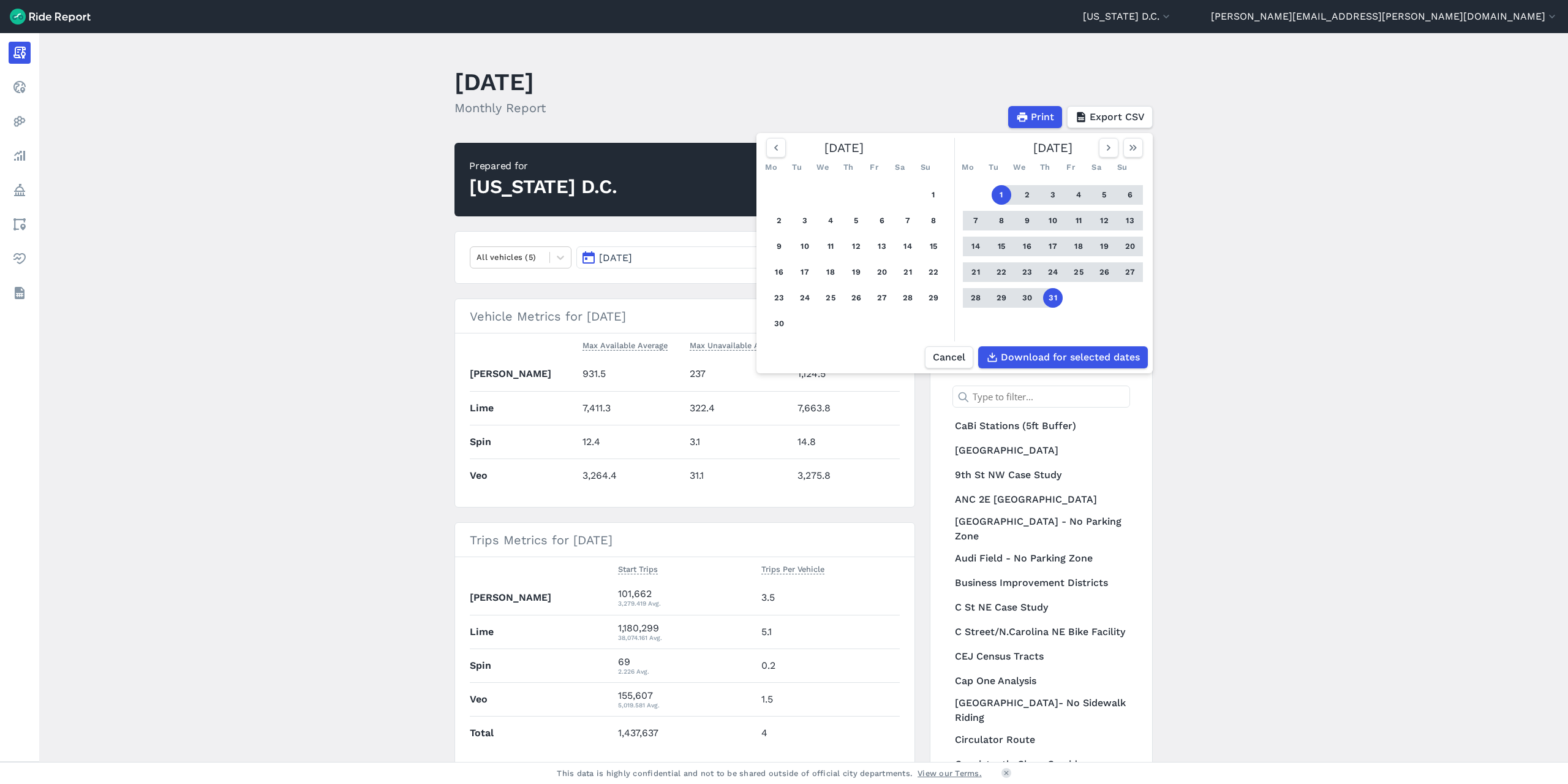
click at [1129, 222] on button "13" at bounding box center [1131, 221] width 20 height 20
click at [1000, 197] on button "1" at bounding box center [1001, 195] width 20 height 20
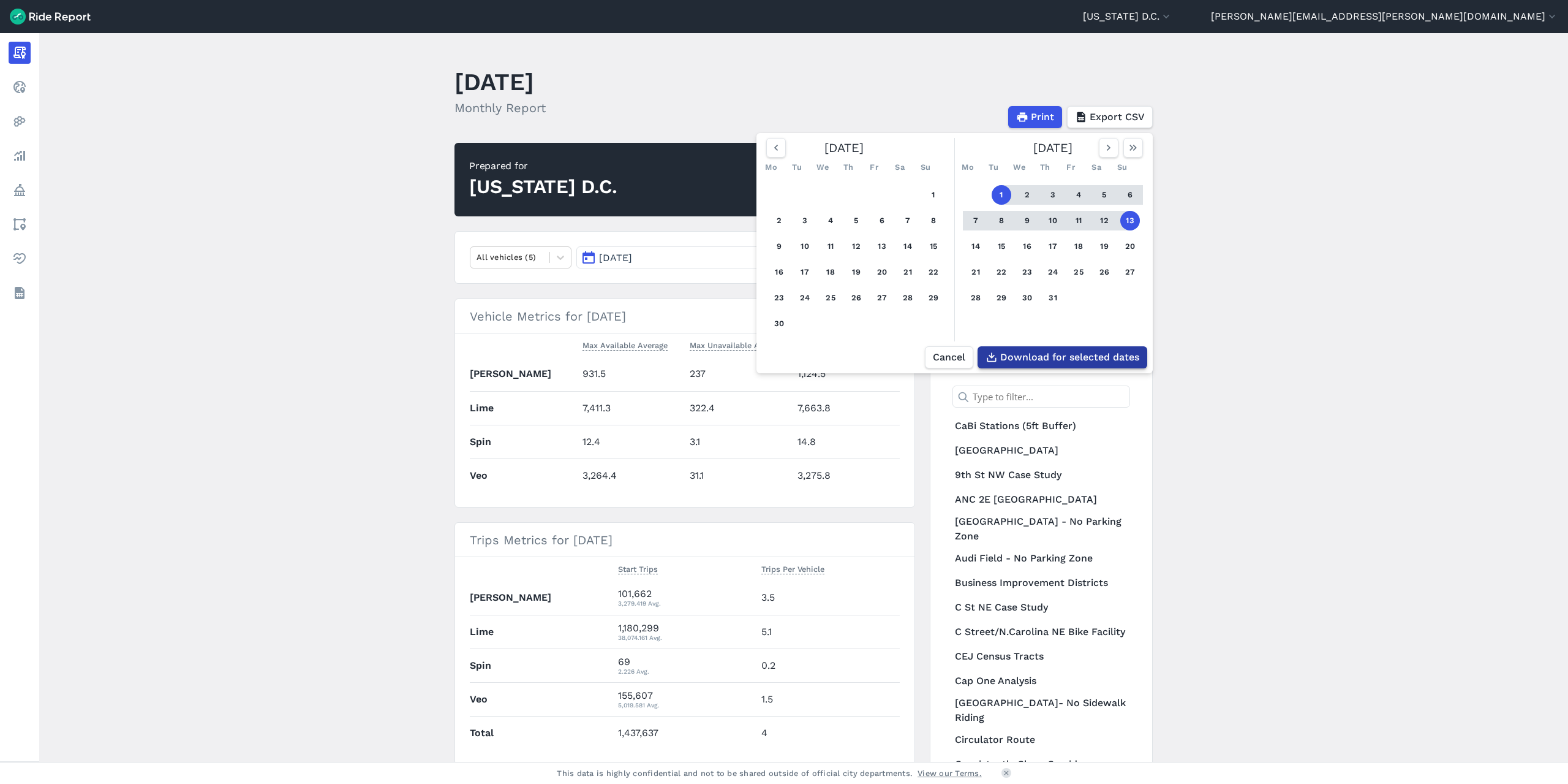
click at [1090, 356] on span "Download for selected dates" at bounding box center [1070, 358] width 139 height 15
click at [968, 246] on button "14" at bounding box center [976, 246] width 20 height 20
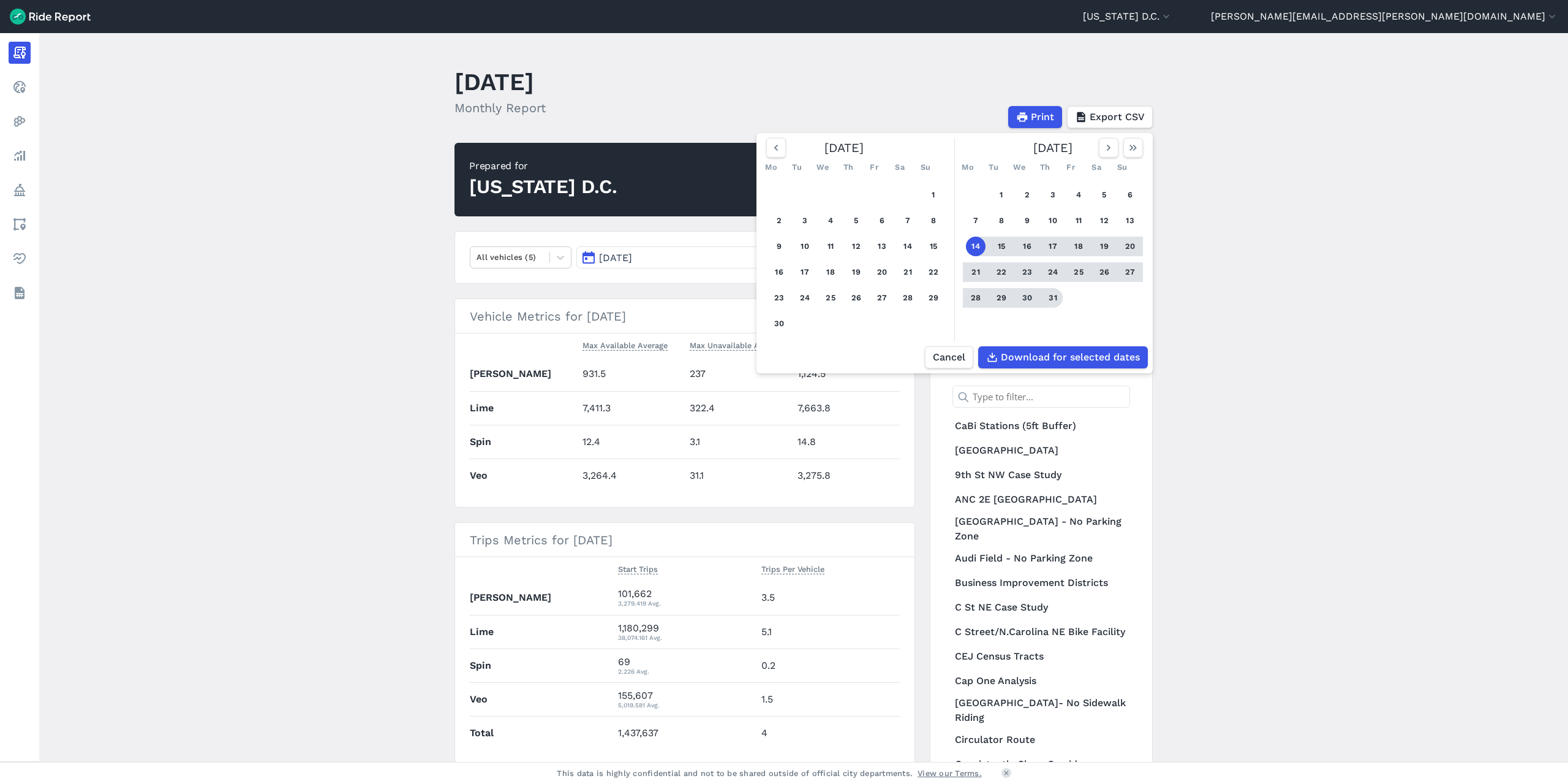
click at [1047, 302] on button "31" at bounding box center [1053, 298] width 20 height 20
click at [1078, 351] on span "Download for selected dates" at bounding box center [1070, 358] width 139 height 15
